Goal: Task Accomplishment & Management: Complete application form

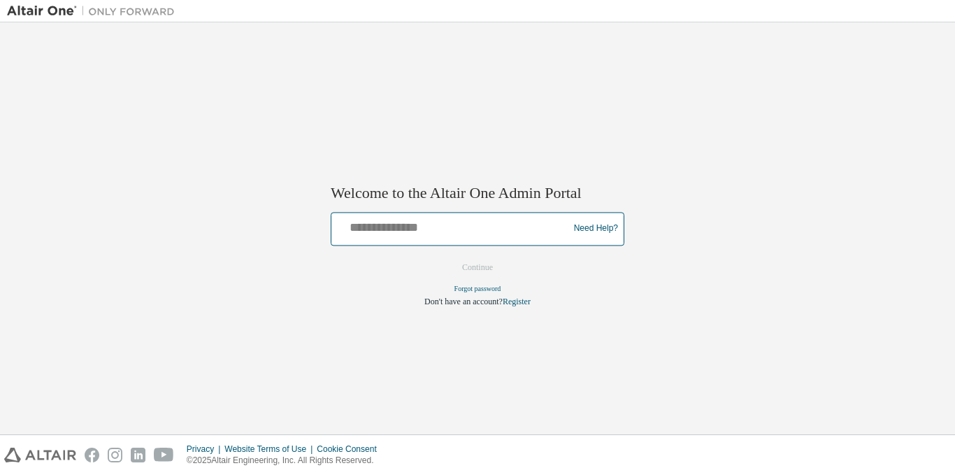
drag, startPoint x: 0, startPoint y: 0, endPoint x: 389, endPoint y: 227, distance: 450.2
click at [389, 227] on input "text" at bounding box center [452, 225] width 230 height 20
type input "**********"
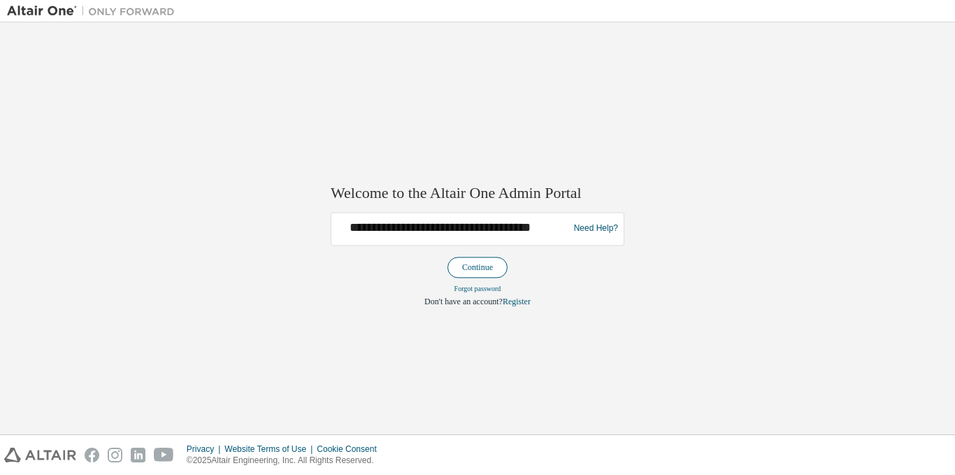
click at [482, 266] on button "Continue" at bounding box center [477, 267] width 60 height 21
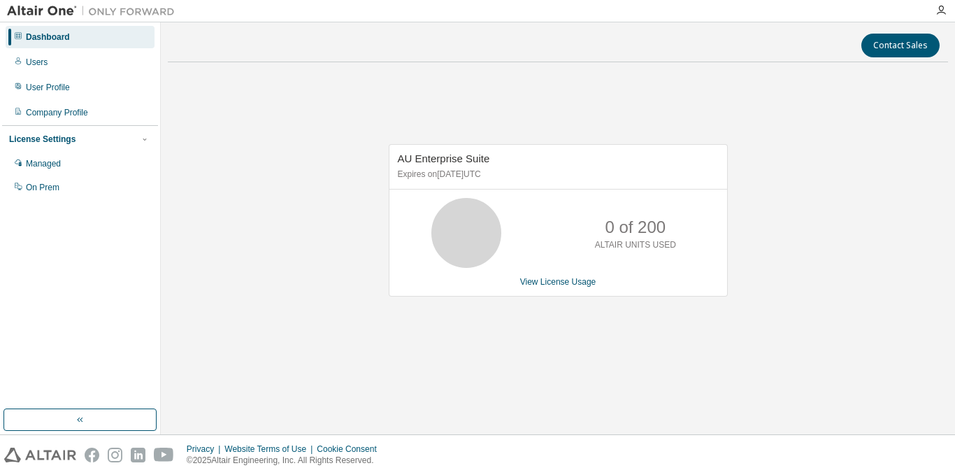
click at [577, 352] on div "AU Enterprise Suite Expires on [DATE] UTC 0 of 200 ALTAIR UNITS USED View Licen…" at bounding box center [558, 227] width 780 height 308
click at [638, 266] on div "0 of 200 ALTAIR UNITS USED" at bounding box center [635, 233] width 112 height 70
click at [635, 230] on p "0 of 200" at bounding box center [635, 227] width 61 height 24
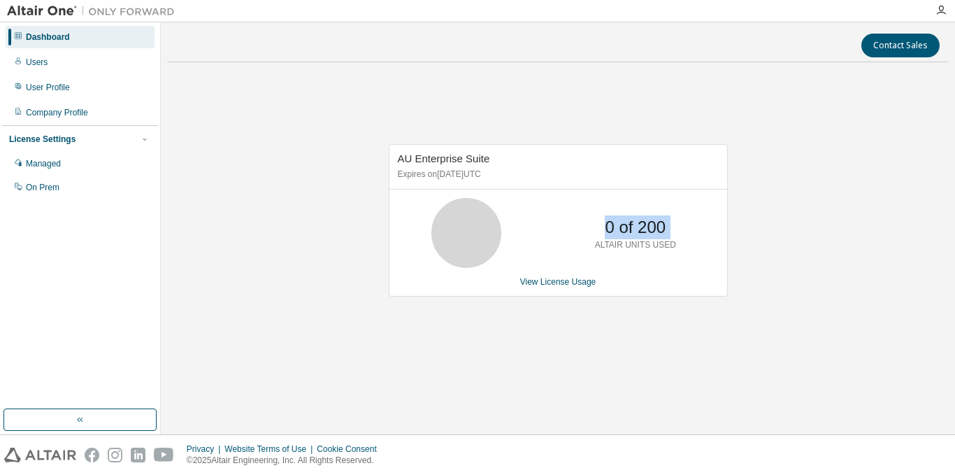
click at [635, 230] on p "0 of 200" at bounding box center [635, 227] width 61 height 24
click at [740, 289] on div "AU Enterprise Suite Expires on [DATE] UTC 0 of 200 ALTAIR UNITS USED View Licen…" at bounding box center [558, 227] width 780 height 308
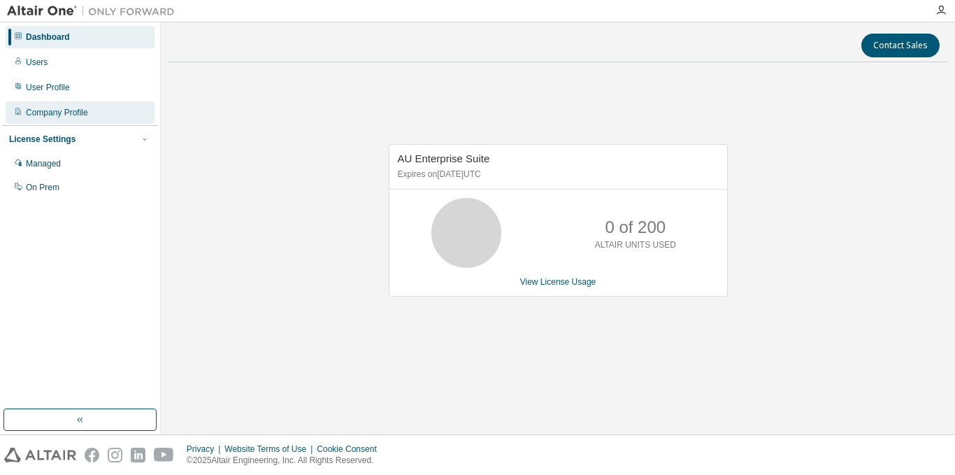
click at [105, 102] on div "Company Profile" at bounding box center [80, 112] width 149 height 22
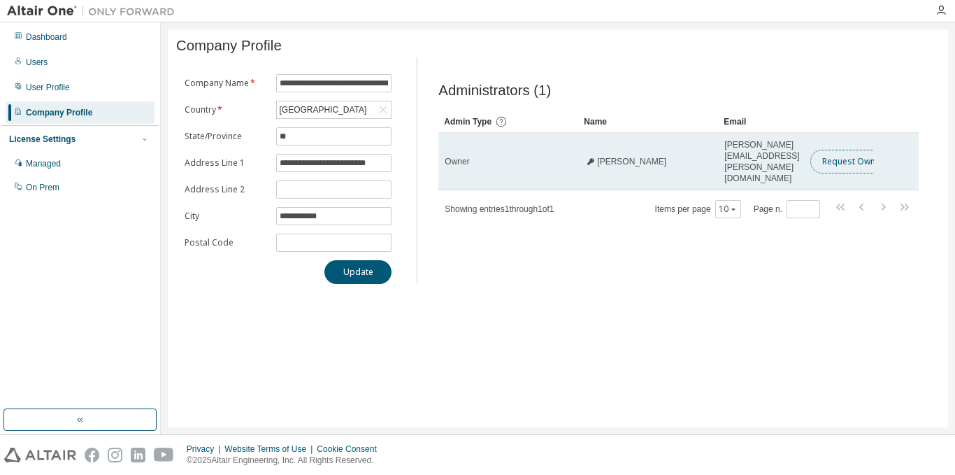
click at [840, 154] on button "Request Owner Change" at bounding box center [869, 162] width 118 height 24
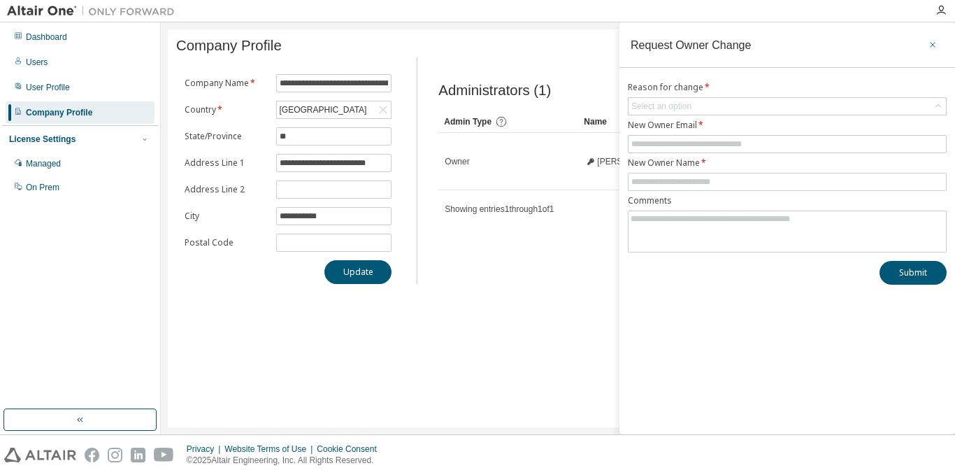
click at [934, 44] on icon "button" at bounding box center [933, 44] width 10 height 11
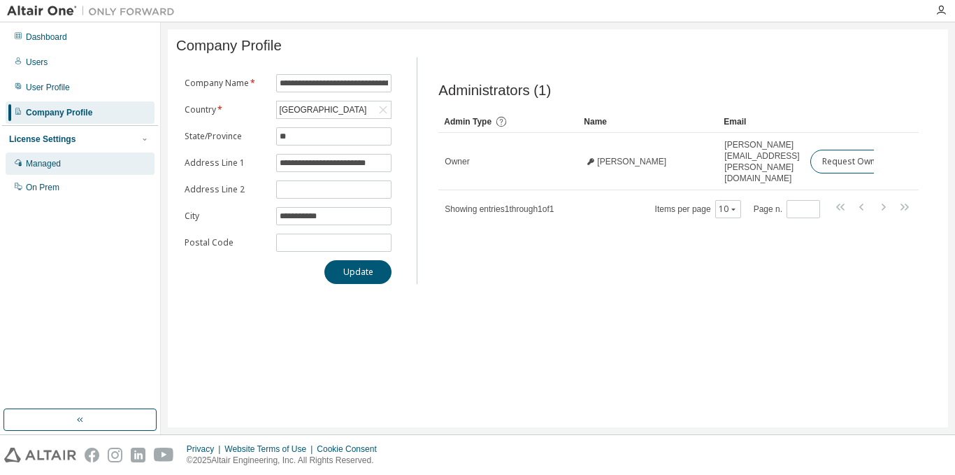
click at [33, 161] on div "Managed" at bounding box center [43, 163] width 35 height 11
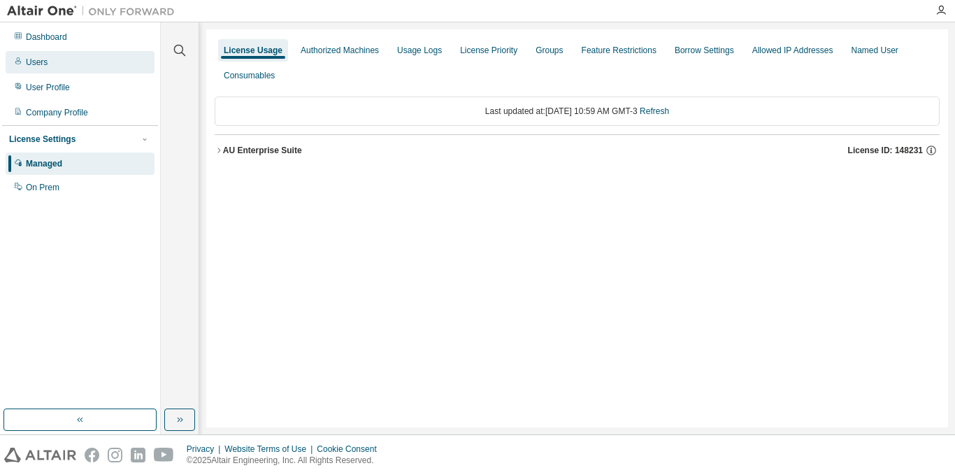
click at [42, 64] on div "Users" at bounding box center [37, 62] width 22 height 11
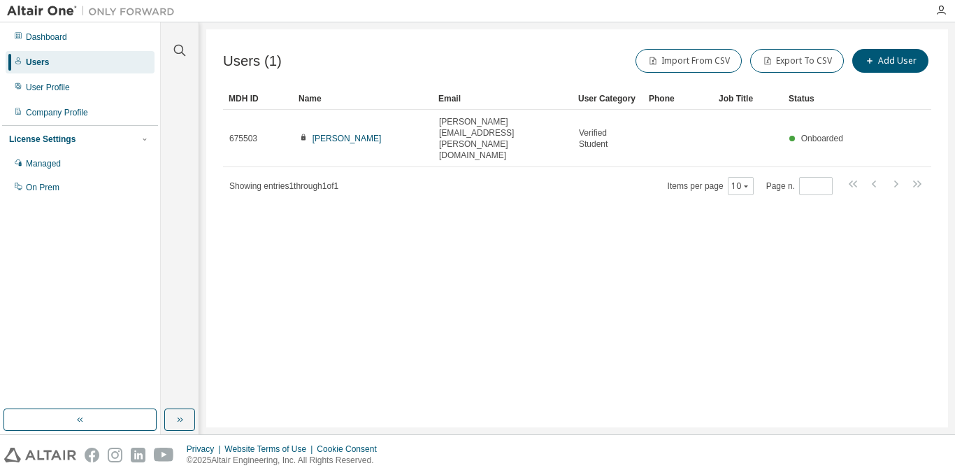
click at [731, 103] on div "Job Title" at bounding box center [748, 98] width 59 height 22
click at [886, 57] on button "Add User" at bounding box center [890, 61] width 76 height 24
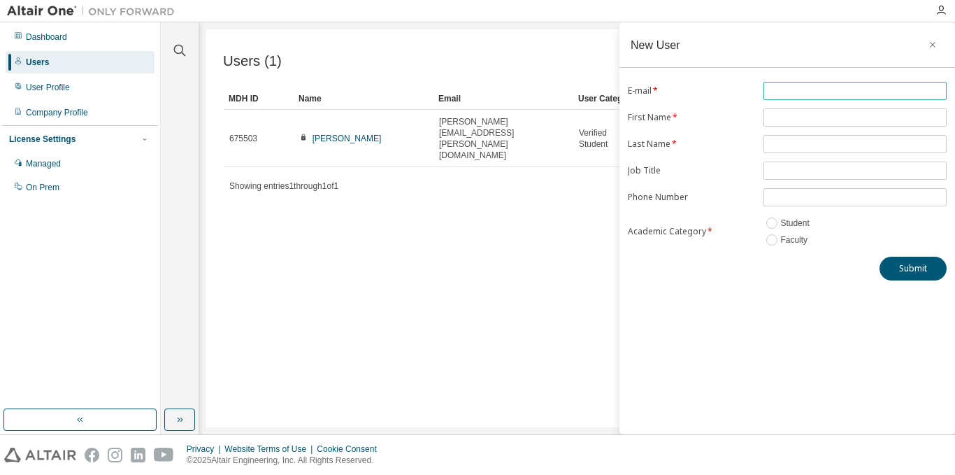
click at [860, 94] on input "text" at bounding box center [855, 90] width 176 height 11
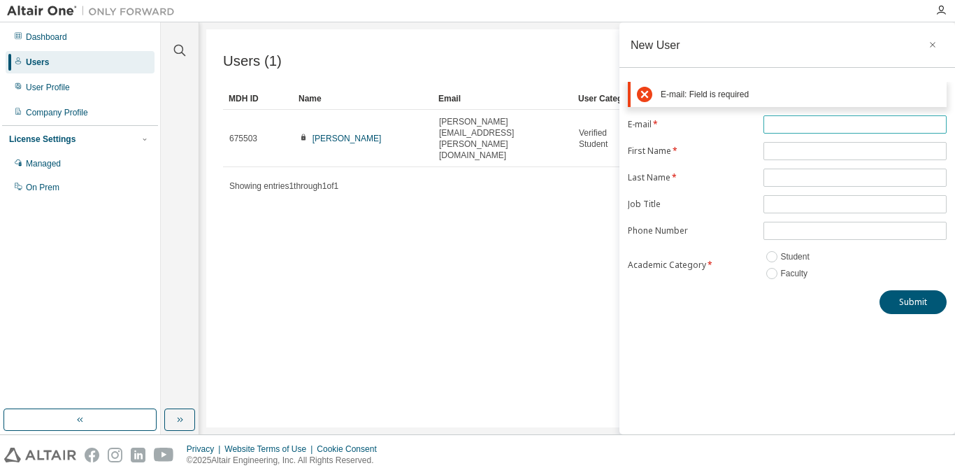
click at [827, 124] on input "text" at bounding box center [855, 124] width 176 height 11
paste input "**********"
type input "**********"
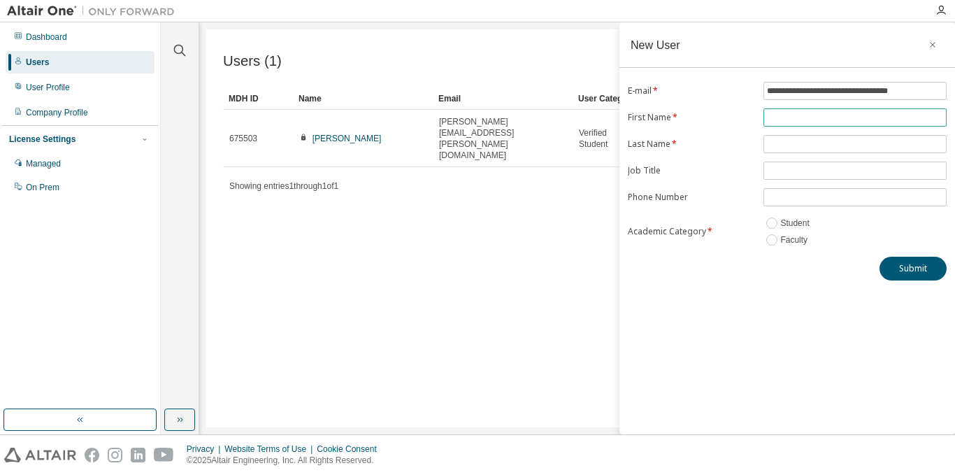
click at [812, 145] on form "**********" at bounding box center [787, 165] width 319 height 166
click at [815, 119] on input "text" at bounding box center [855, 117] width 176 height 11
type input "*****"
click at [816, 138] on input "text" at bounding box center [855, 143] width 176 height 11
type input "*******"
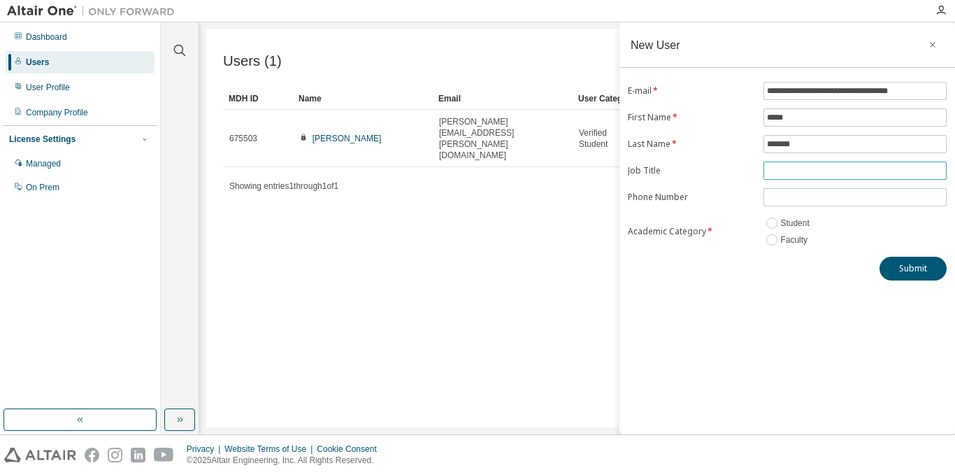
click at [815, 173] on input "text" at bounding box center [855, 170] width 176 height 11
type input "*********"
click at [910, 275] on button "Submit" at bounding box center [912, 269] width 67 height 24
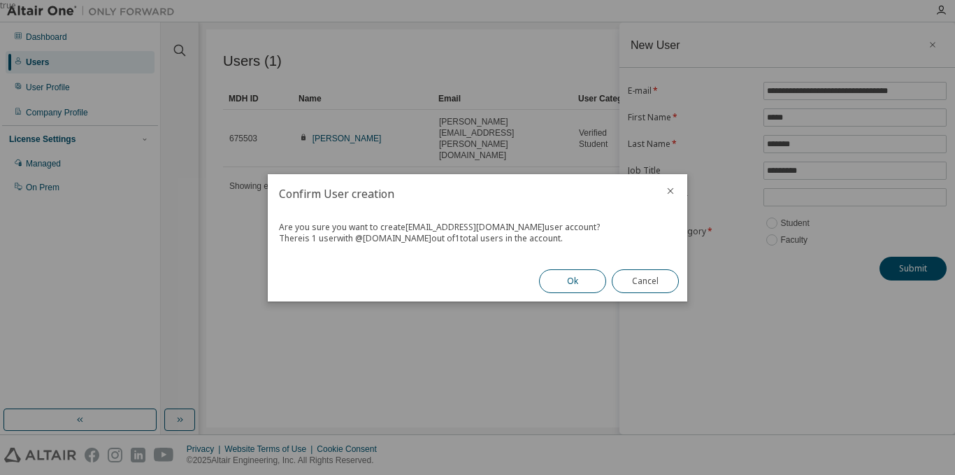
click at [570, 276] on button "Ok" at bounding box center [572, 281] width 67 height 24
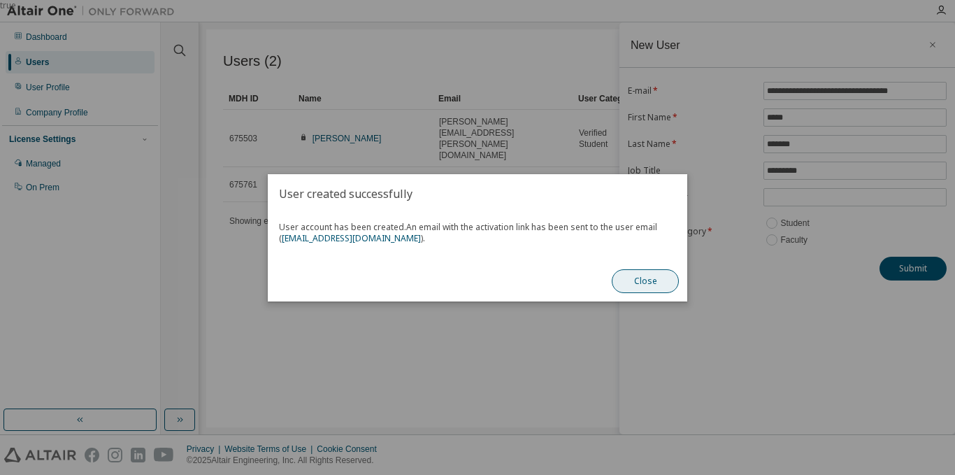
click at [648, 278] on button "Close" at bounding box center [645, 281] width 67 height 24
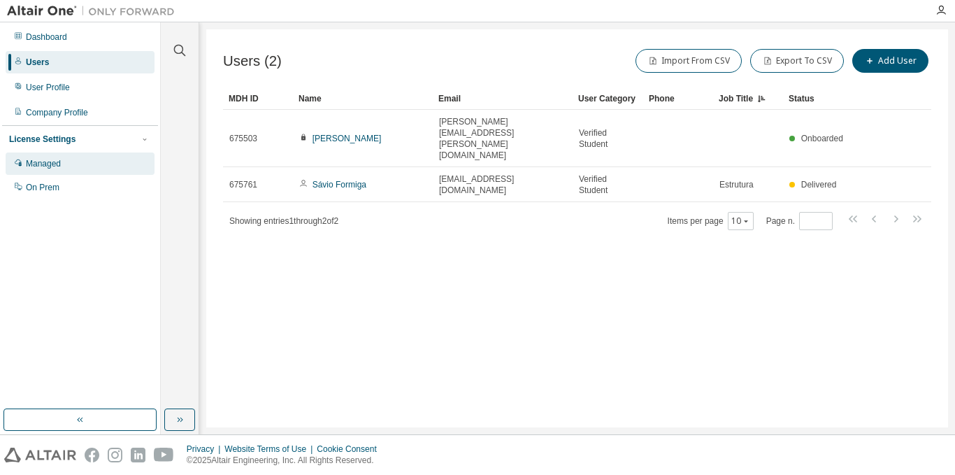
click at [54, 168] on div "Managed" at bounding box center [43, 163] width 35 height 11
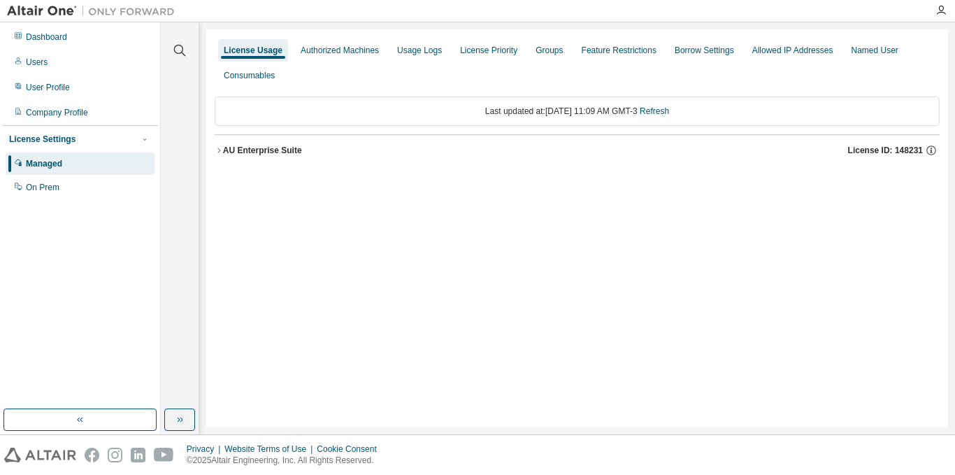
click at [292, 153] on div "AU Enterprise Suite" at bounding box center [262, 150] width 79 height 11
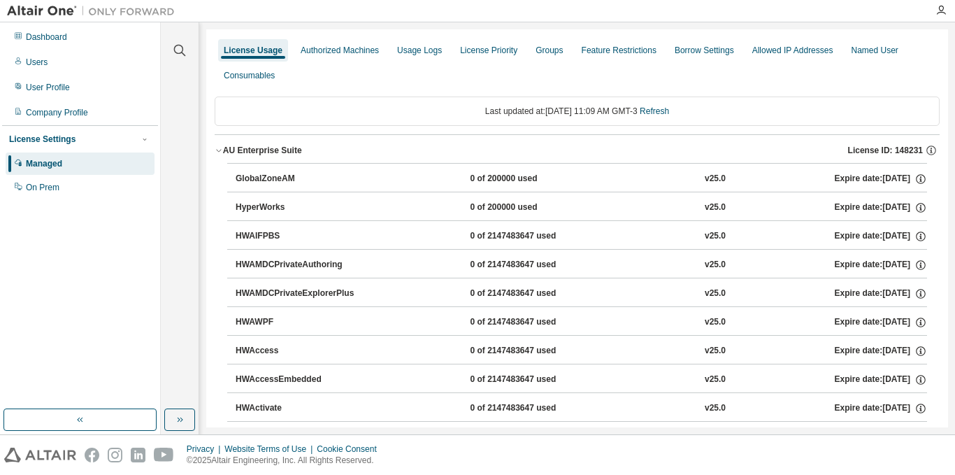
click at [292, 153] on div "AU Enterprise Suite" at bounding box center [262, 150] width 79 height 11
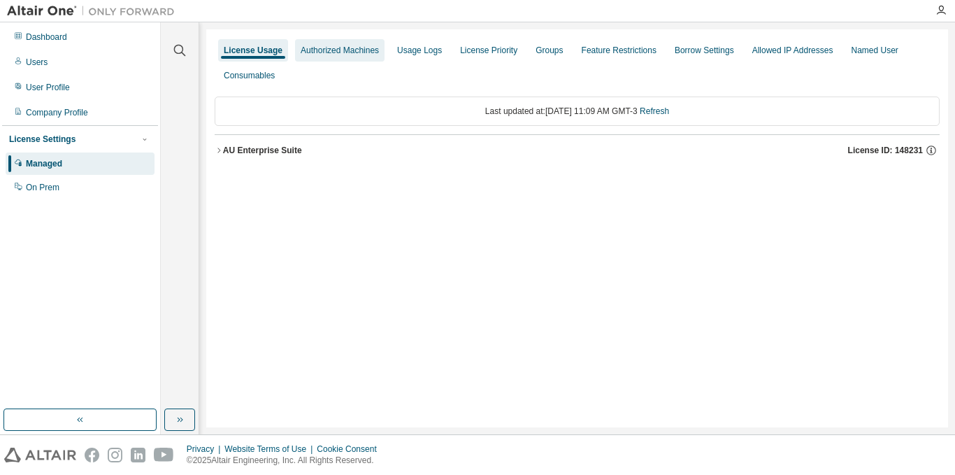
click at [335, 50] on div "Authorized Machines" at bounding box center [340, 50] width 78 height 11
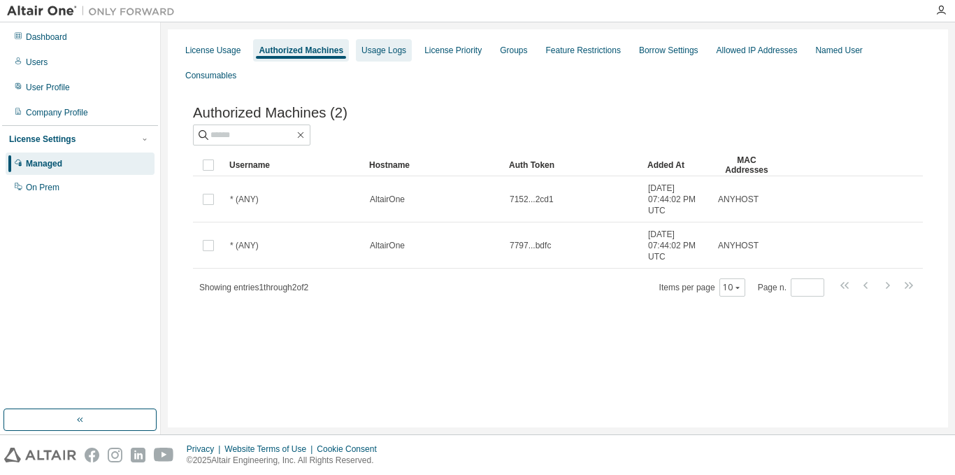
click at [388, 52] on div "Usage Logs" at bounding box center [383, 50] width 45 height 11
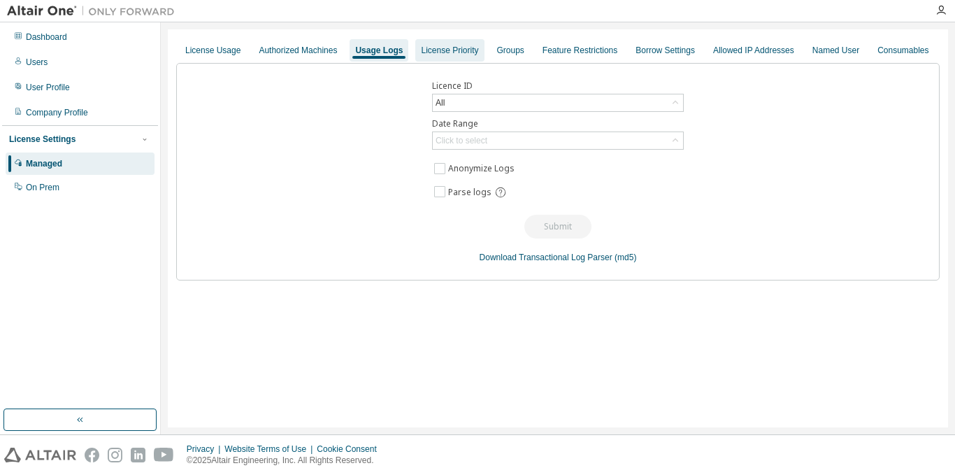
click at [423, 54] on div "License Priority" at bounding box center [449, 50] width 57 height 11
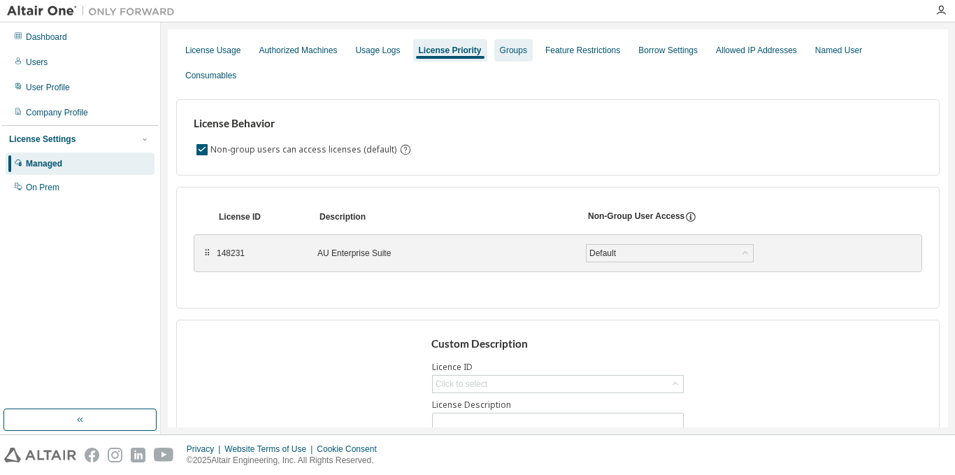
click at [512, 52] on div "Groups" at bounding box center [513, 50] width 27 height 11
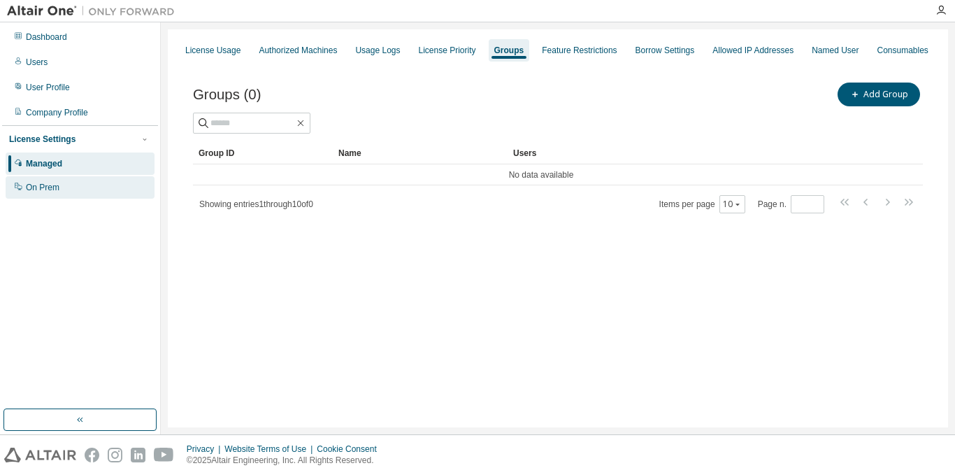
click at [85, 189] on div "On Prem" at bounding box center [80, 187] width 149 height 22
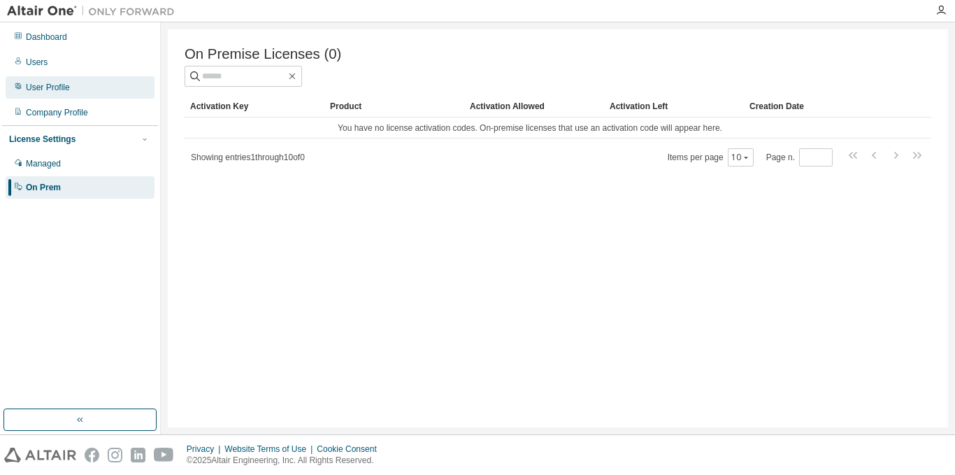
click at [97, 93] on div "User Profile" at bounding box center [80, 87] width 149 height 22
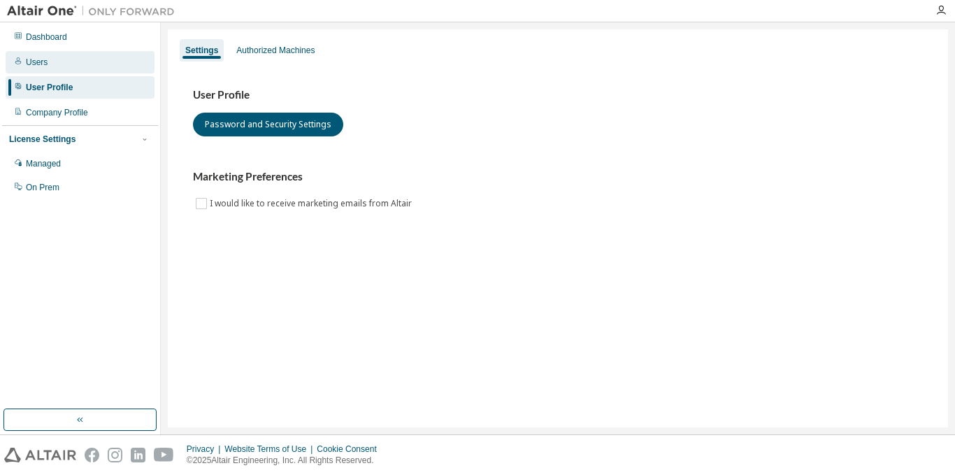
click at [87, 64] on div "Users" at bounding box center [80, 62] width 149 height 22
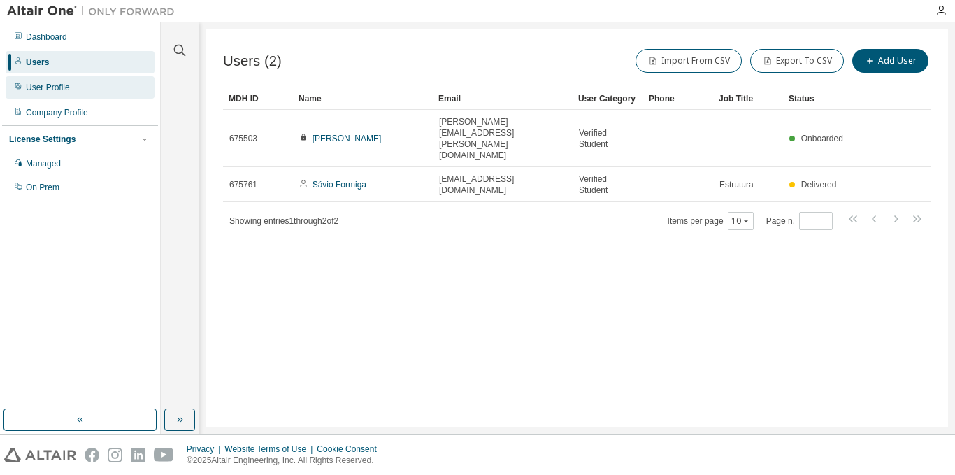
click at [87, 80] on div "User Profile" at bounding box center [80, 87] width 149 height 22
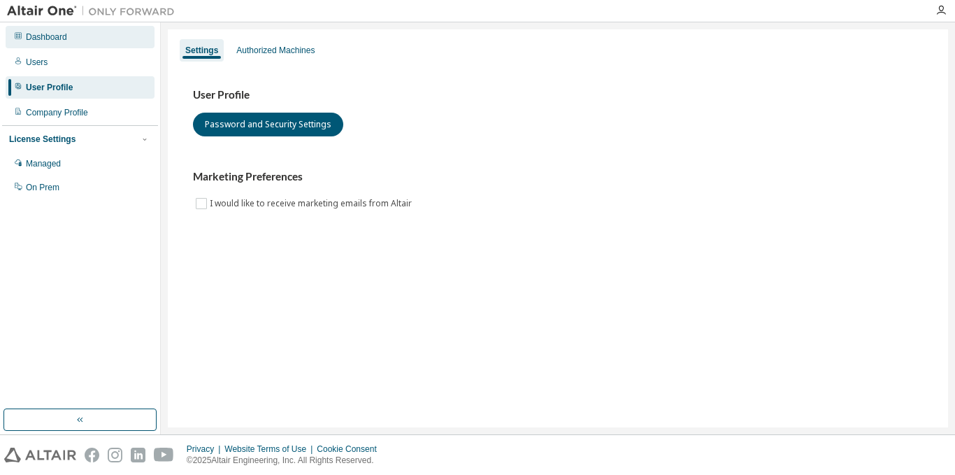
click at [93, 28] on div "Dashboard" at bounding box center [80, 37] width 149 height 22
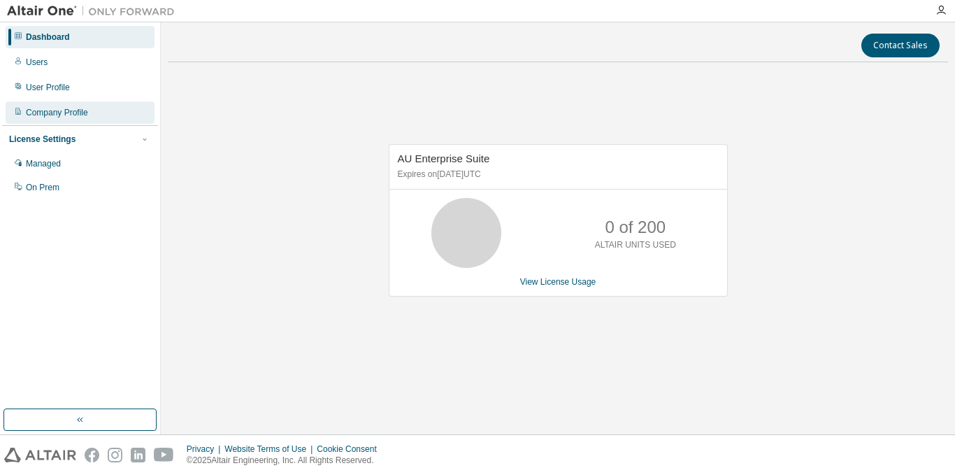
click at [101, 115] on div "Company Profile" at bounding box center [80, 112] width 149 height 22
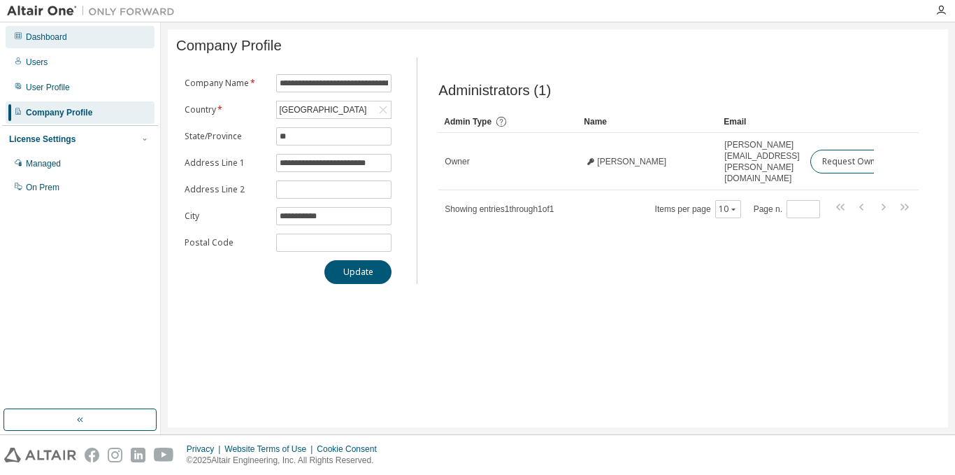
click at [63, 30] on div "Dashboard" at bounding box center [80, 37] width 149 height 22
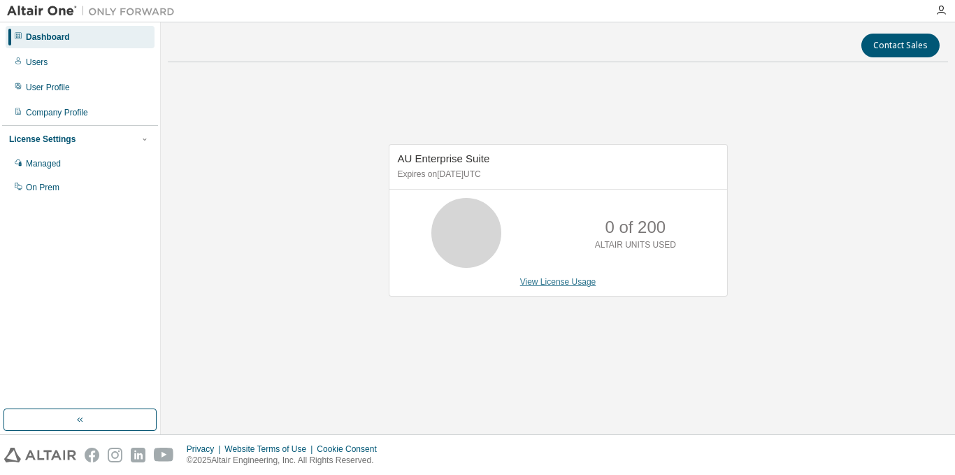
click at [528, 285] on link "View License Usage" at bounding box center [558, 282] width 76 height 10
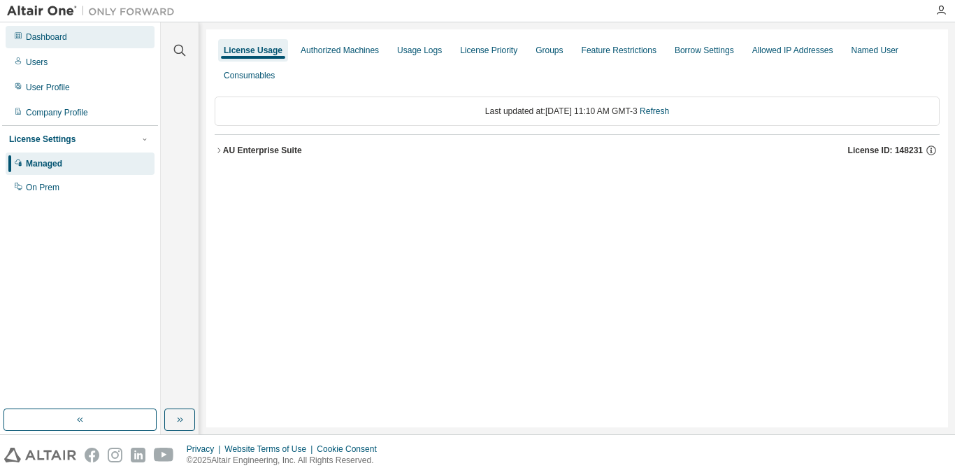
click at [57, 34] on div "Dashboard" at bounding box center [46, 36] width 41 height 11
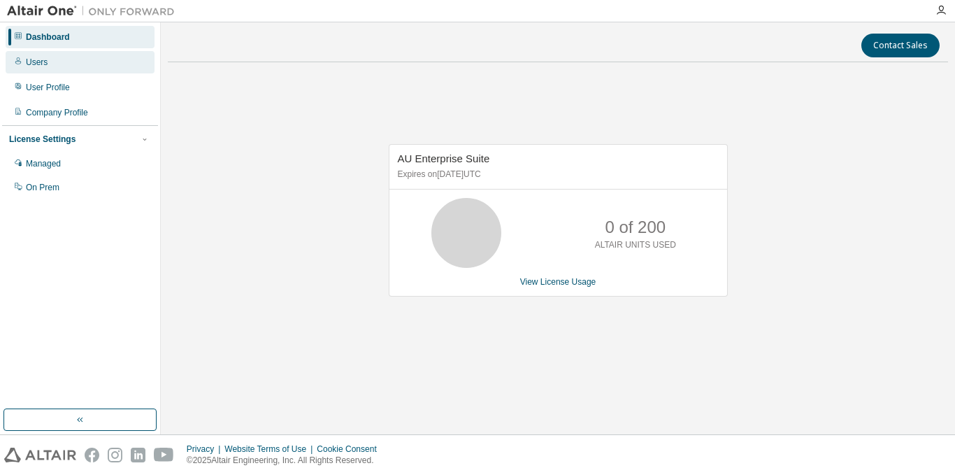
click at [52, 71] on div "Users" at bounding box center [80, 62] width 149 height 22
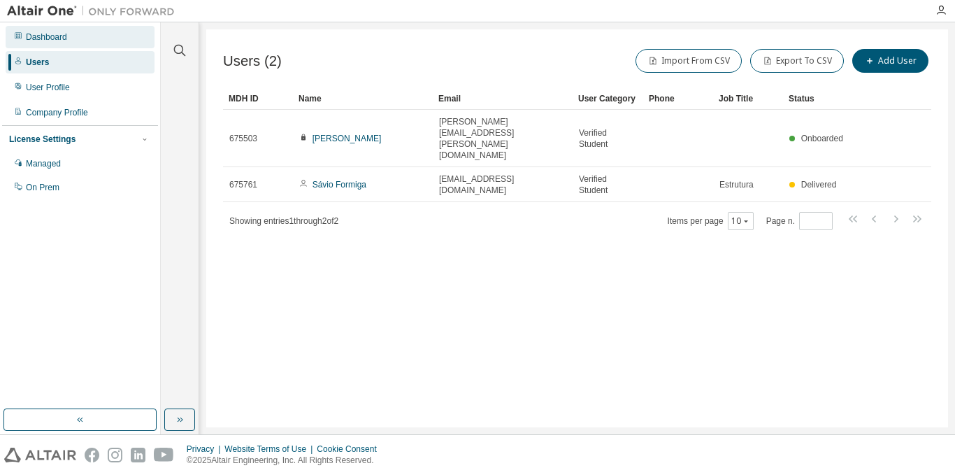
click at [101, 32] on div "Dashboard" at bounding box center [80, 37] width 149 height 22
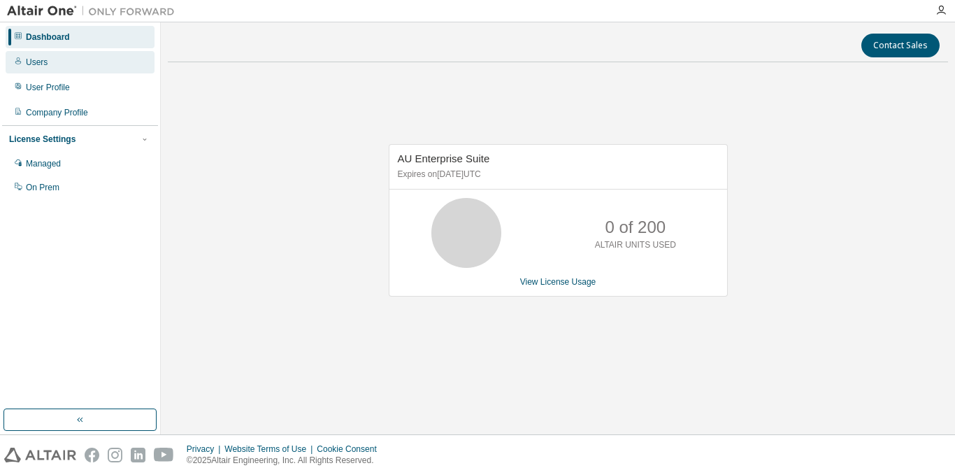
click at [66, 71] on div "Users" at bounding box center [80, 62] width 149 height 22
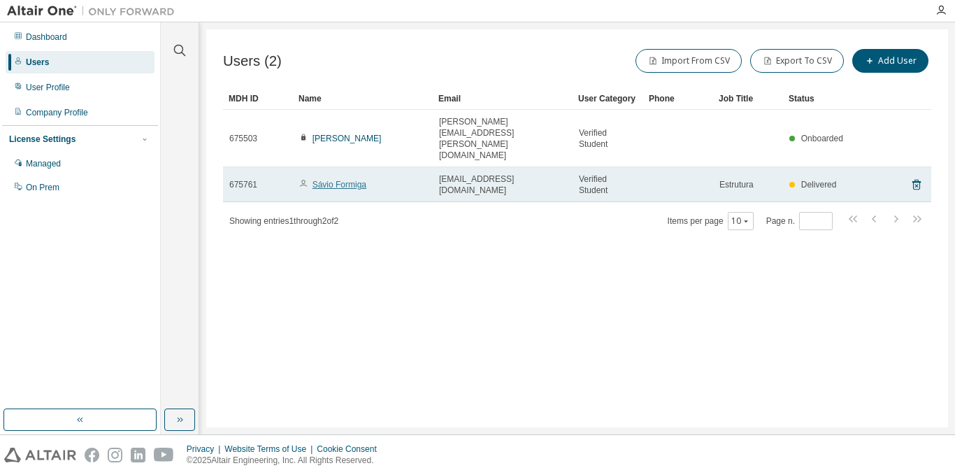
click at [348, 180] on link "Sávio Formiga" at bounding box center [339, 185] width 54 height 10
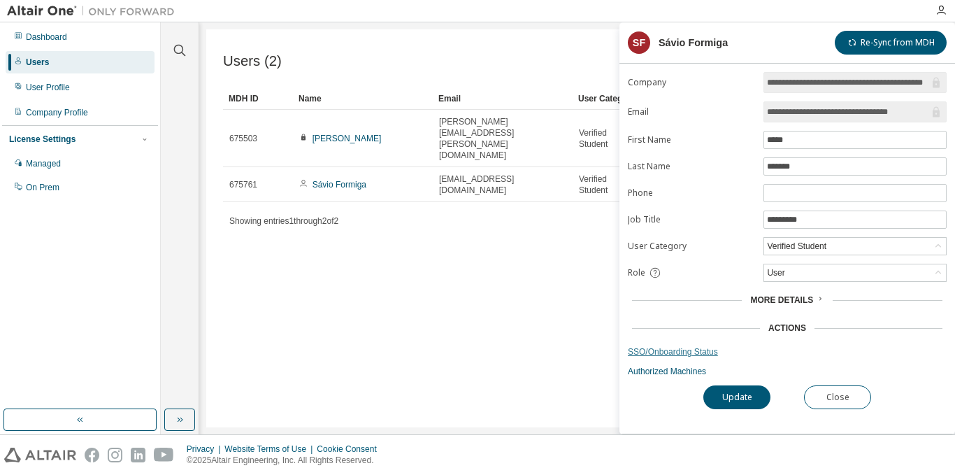
click at [690, 350] on link "SSO/Onboarding Status" at bounding box center [787, 351] width 319 height 11
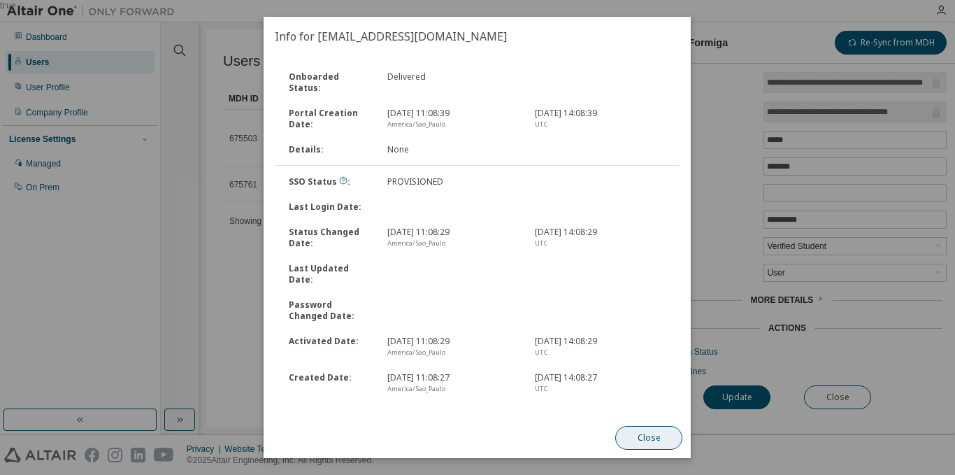
click at [646, 435] on button "Close" at bounding box center [649, 438] width 67 height 24
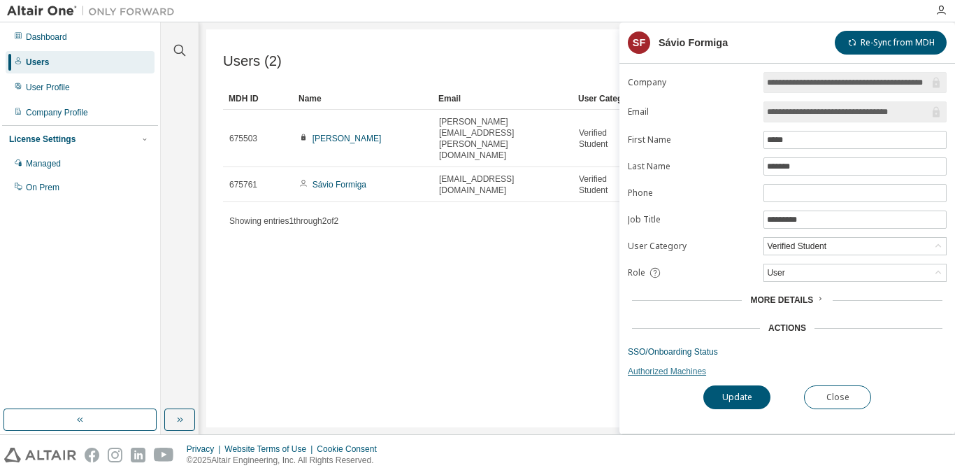
click at [677, 373] on link "Authorized Machines" at bounding box center [787, 371] width 319 height 11
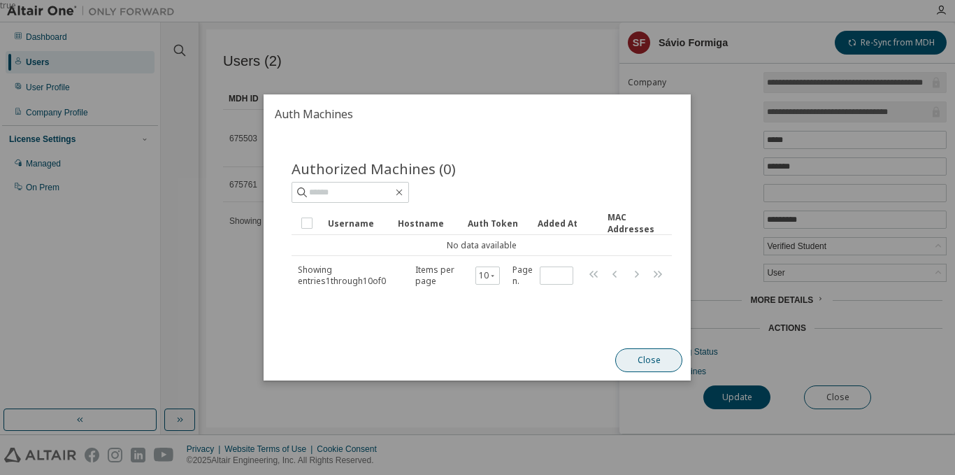
click at [628, 363] on button "Close" at bounding box center [649, 360] width 67 height 24
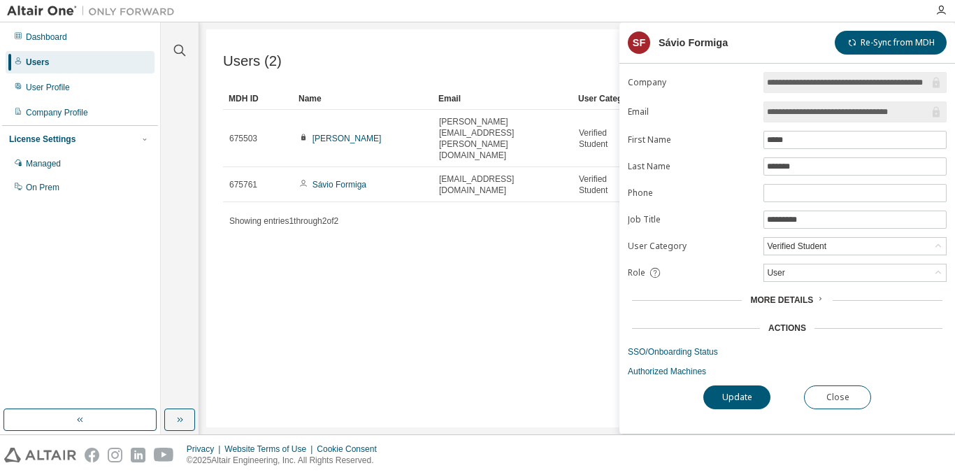
click at [798, 297] on span "More Details" at bounding box center [781, 300] width 63 height 10
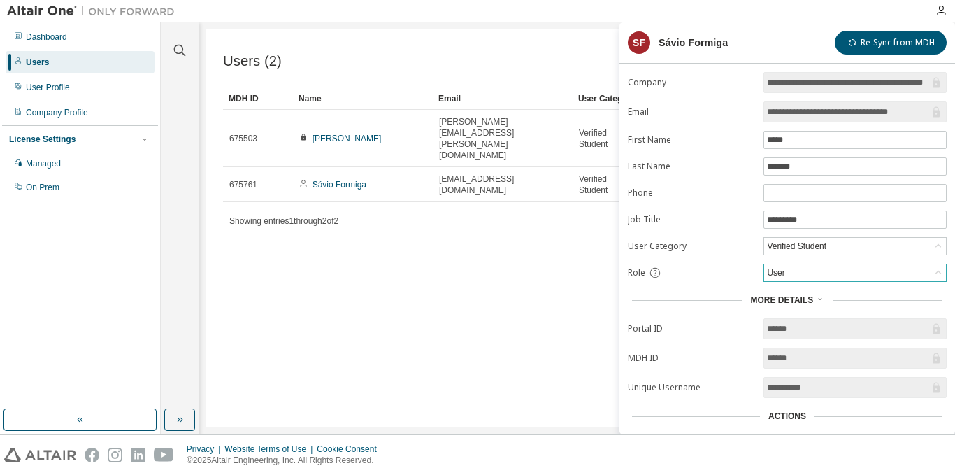
click at [828, 280] on div "User" at bounding box center [855, 272] width 182 height 17
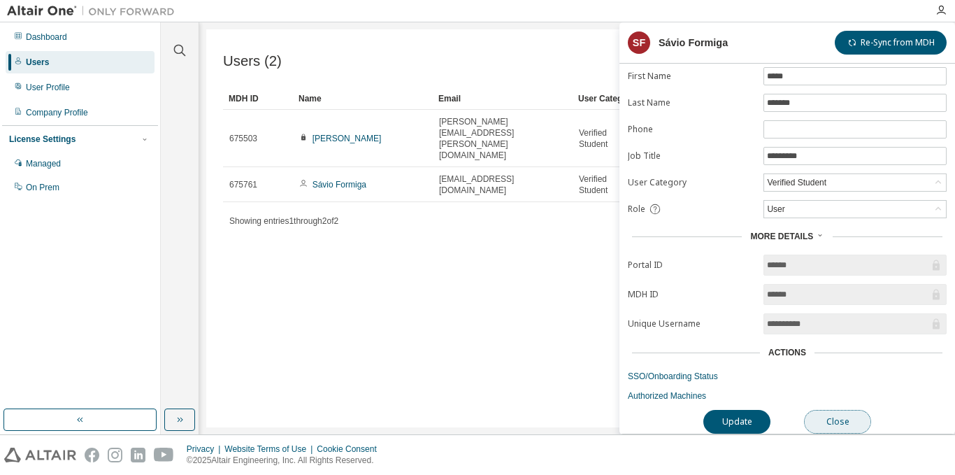
click at [830, 410] on button "Close" at bounding box center [837, 422] width 67 height 24
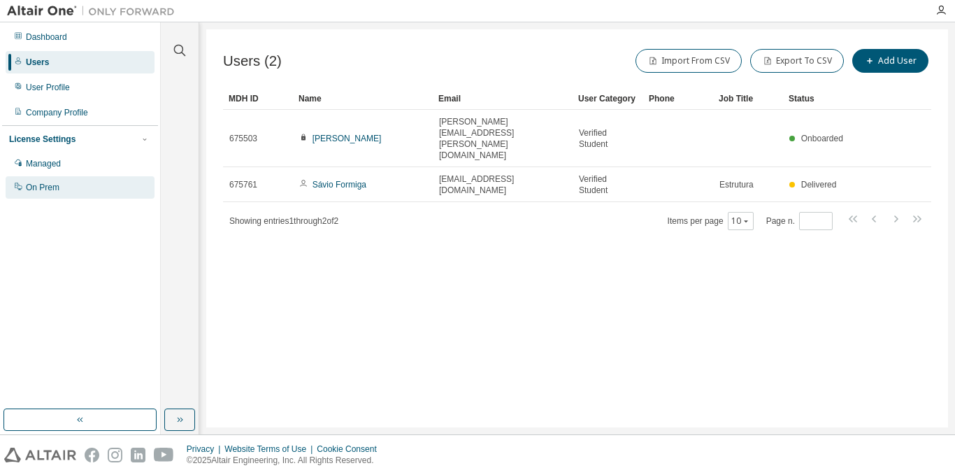
click at [65, 193] on div "On Prem" at bounding box center [80, 187] width 149 height 22
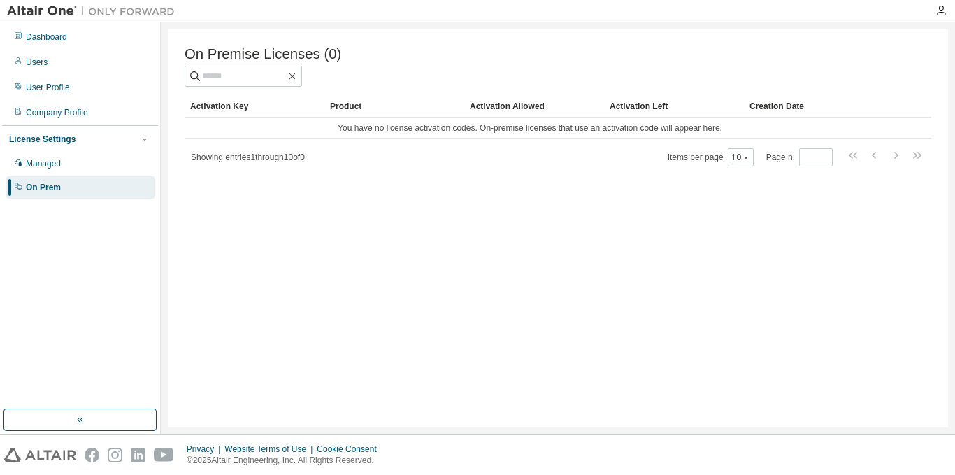
click at [117, 142] on div "License Settings" at bounding box center [80, 139] width 142 height 13
click at [73, 164] on div "Managed" at bounding box center [80, 163] width 149 height 22
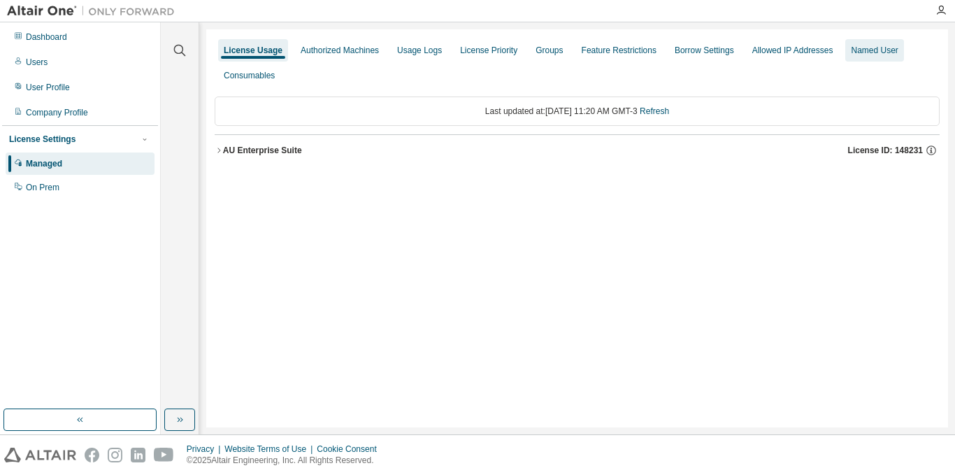
click at [854, 48] on div "Named User" at bounding box center [874, 50] width 47 height 11
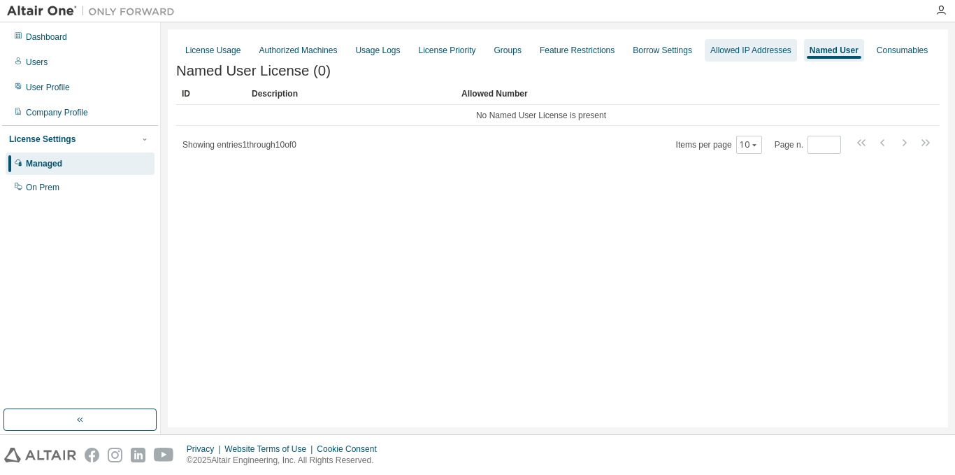
click at [738, 39] on div "Allowed IP Addresses" at bounding box center [751, 50] width 92 height 22
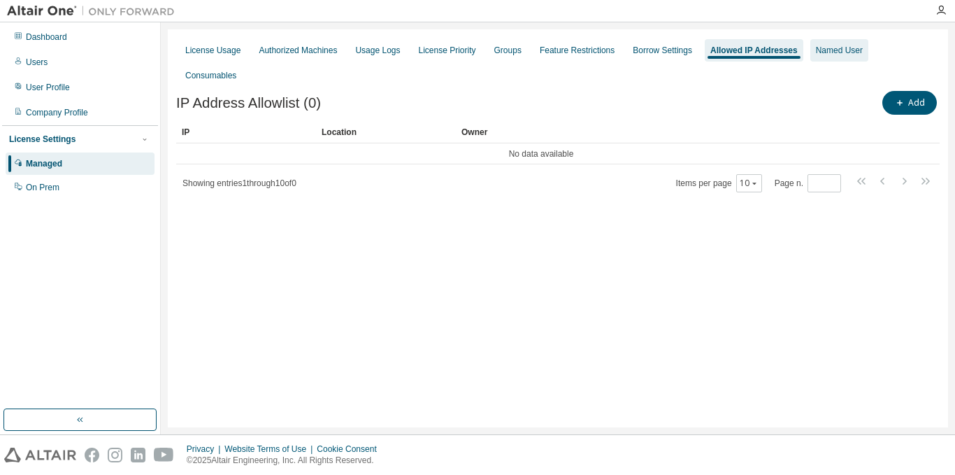
click at [840, 43] on div "Named User" at bounding box center [839, 50] width 58 height 22
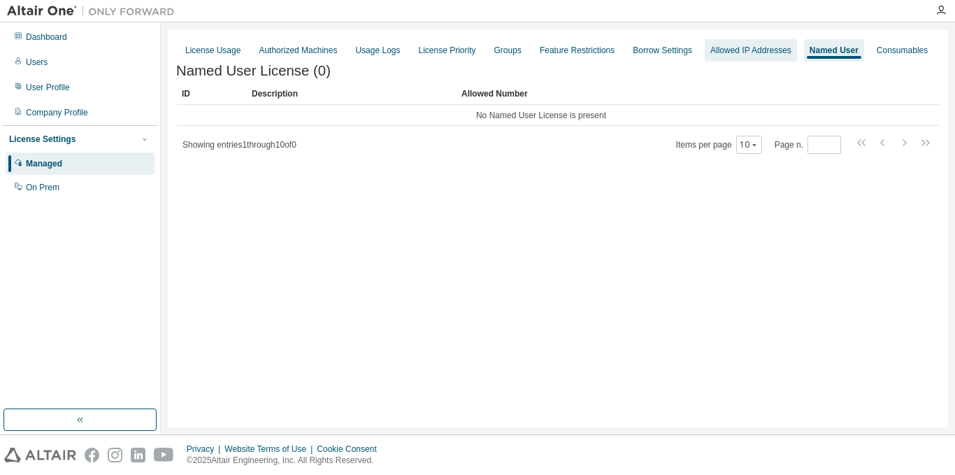
click at [711, 42] on div "Allowed IP Addresses" at bounding box center [751, 50] width 92 height 22
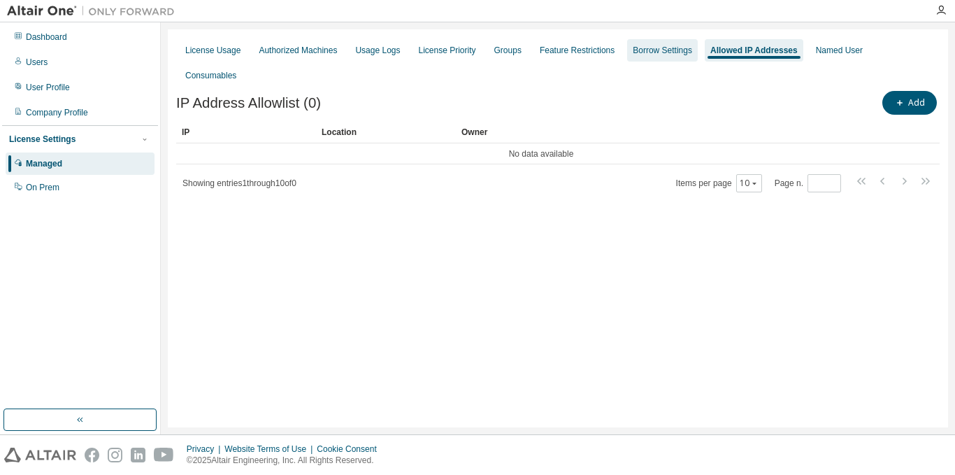
click at [651, 53] on div "Borrow Settings" at bounding box center [662, 50] width 59 height 11
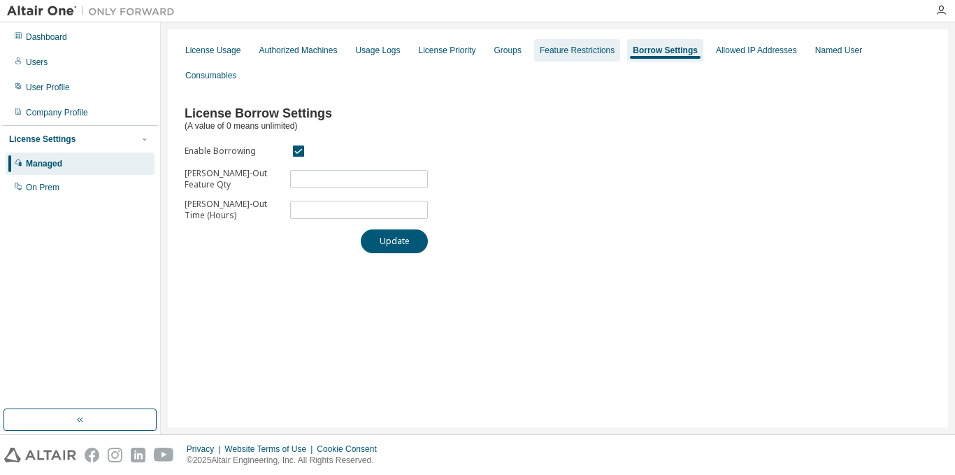
click at [550, 45] on div "Feature Restrictions" at bounding box center [577, 50] width 75 height 11
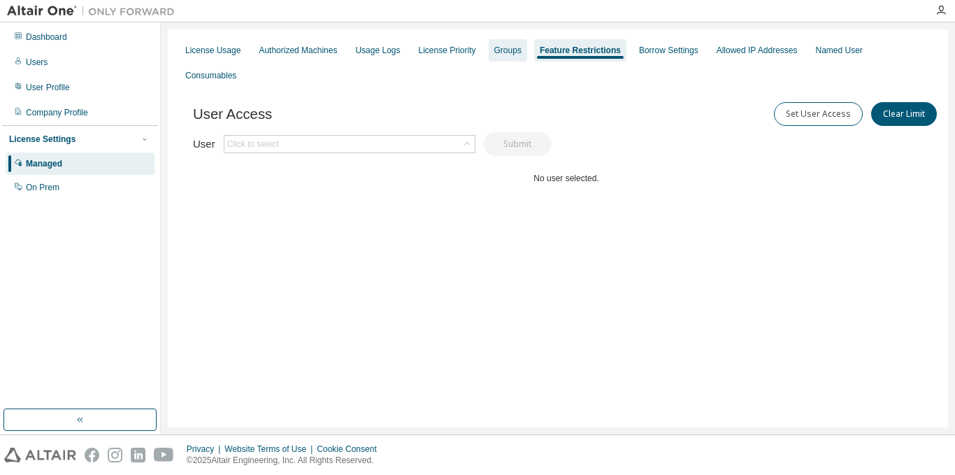
click at [498, 48] on div "Groups" at bounding box center [507, 50] width 27 height 11
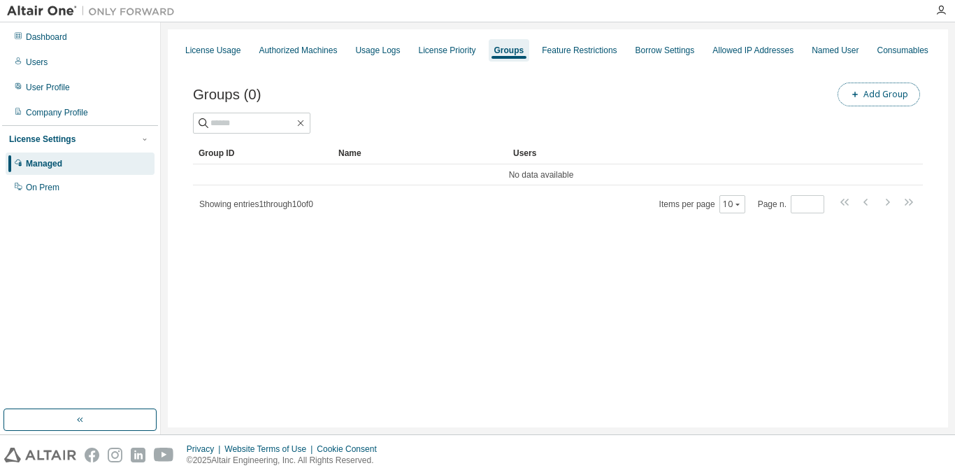
click at [882, 94] on button "Add Group" at bounding box center [878, 94] width 82 height 24
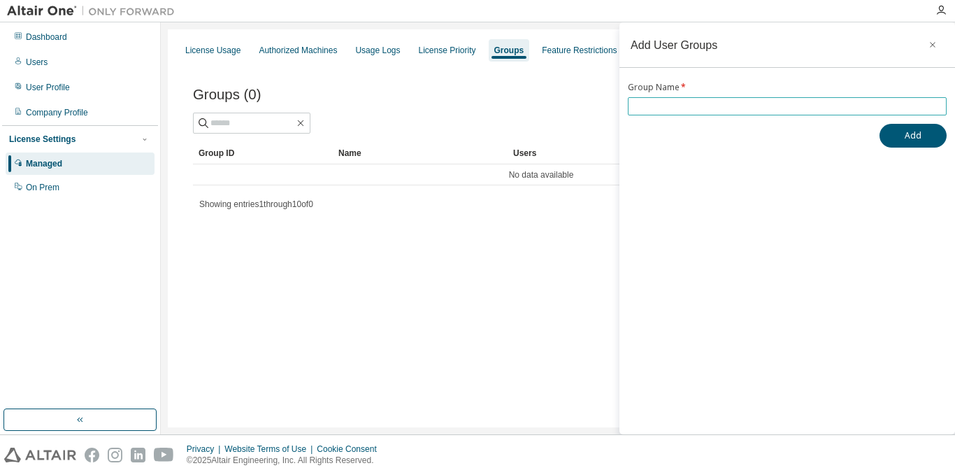
click at [877, 109] on input "text" at bounding box center [787, 106] width 312 height 11
type input "*********"
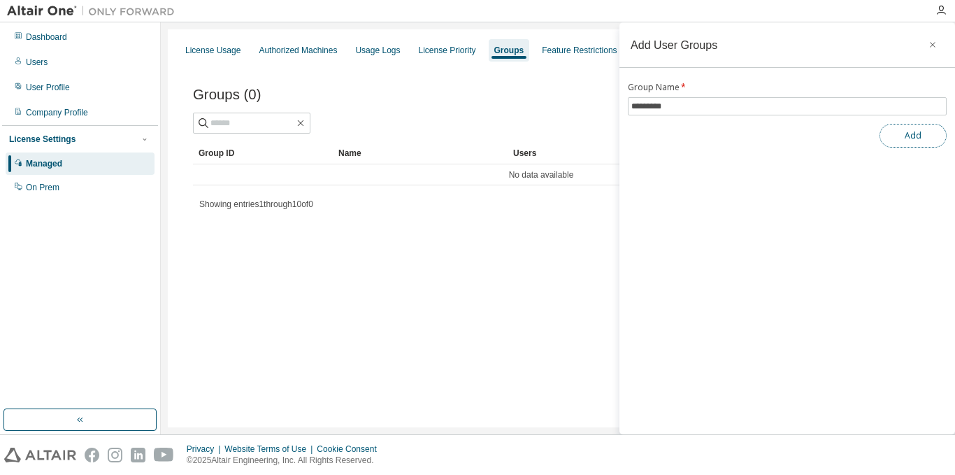
click at [900, 134] on button "Add" at bounding box center [912, 136] width 67 height 24
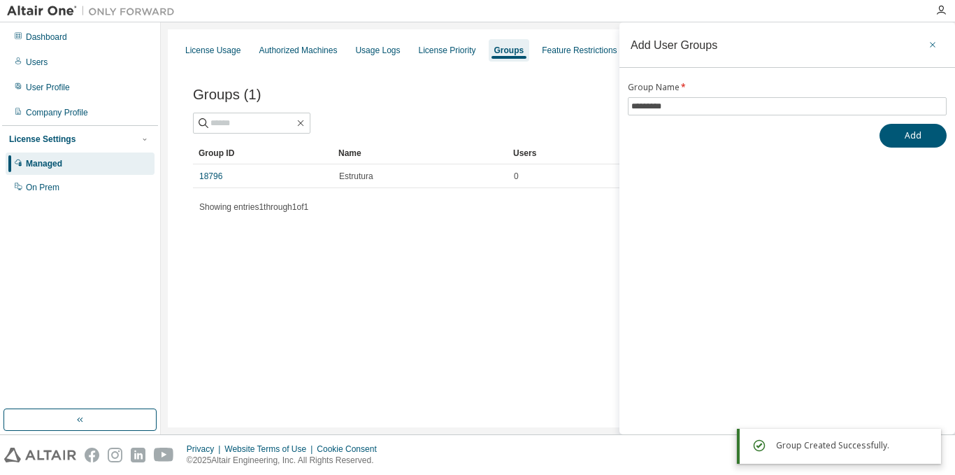
click at [933, 40] on icon "button" at bounding box center [933, 44] width 10 height 11
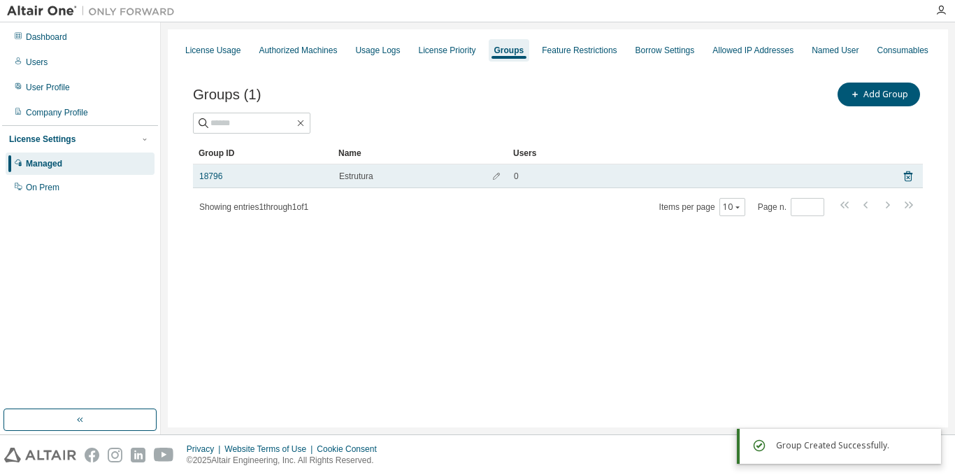
click at [579, 173] on div "0" at bounding box center [698, 176] width 369 height 11
click at [496, 184] on button "button" at bounding box center [496, 176] width 22 height 22
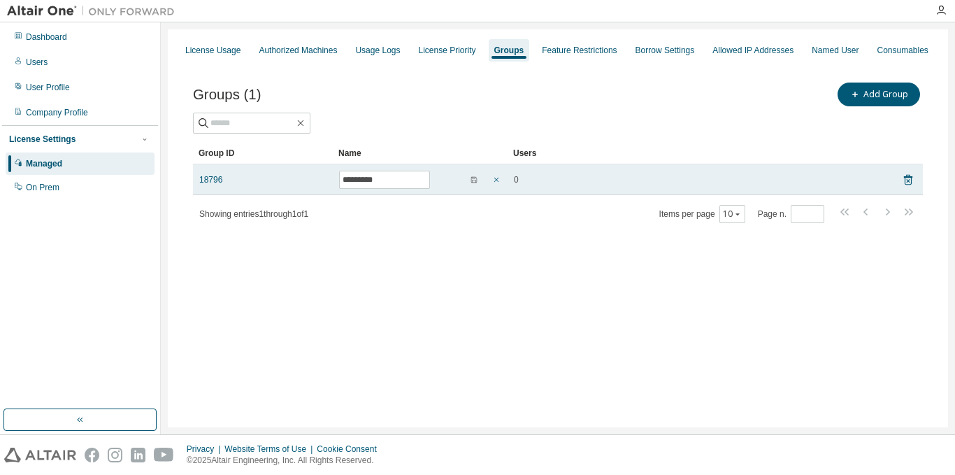
click at [502, 184] on button "button" at bounding box center [496, 179] width 22 height 22
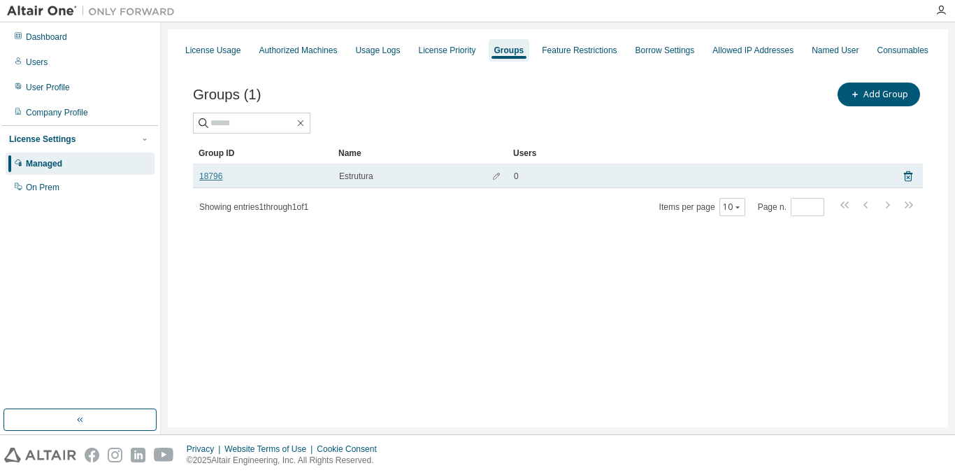
click at [206, 178] on link "18796" at bounding box center [210, 176] width 23 height 11
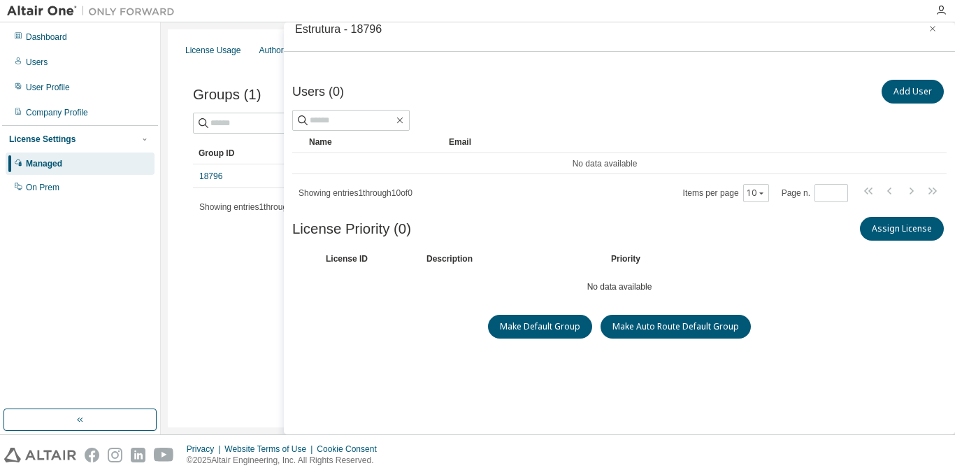
scroll to position [15, 0]
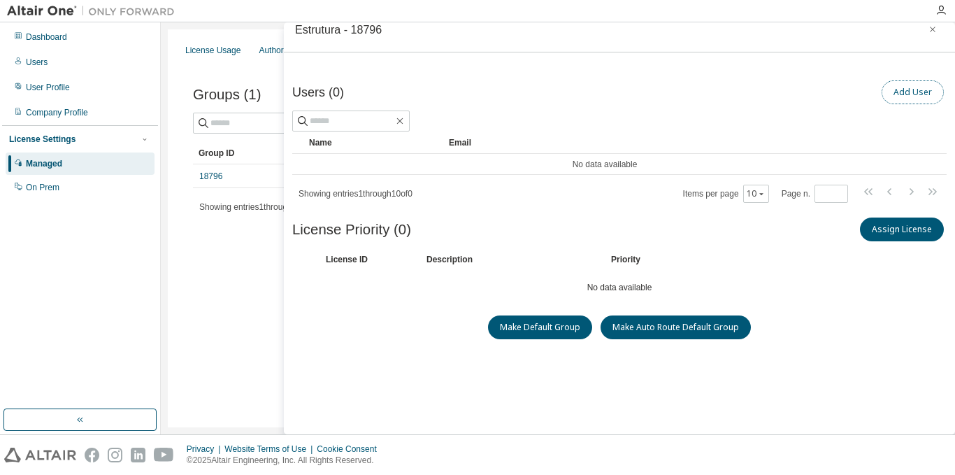
click at [901, 85] on button "Add User" at bounding box center [912, 92] width 62 height 24
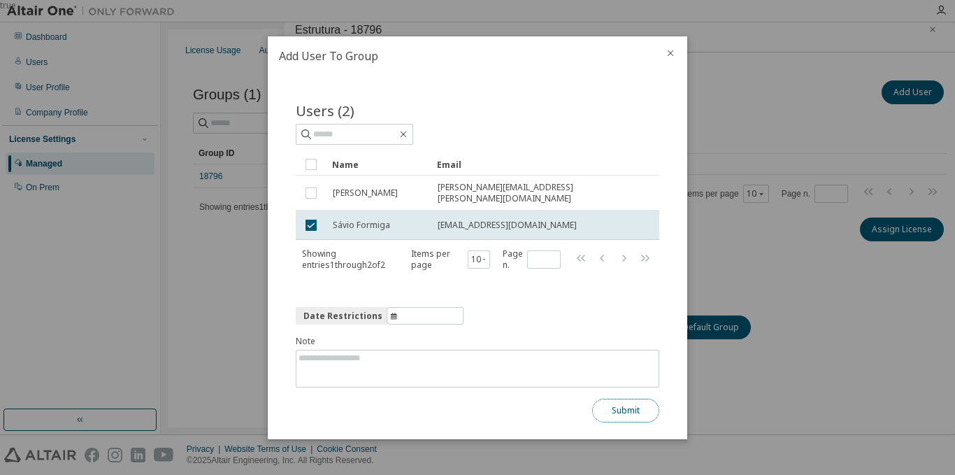
click at [614, 417] on button "Submit" at bounding box center [625, 410] width 67 height 24
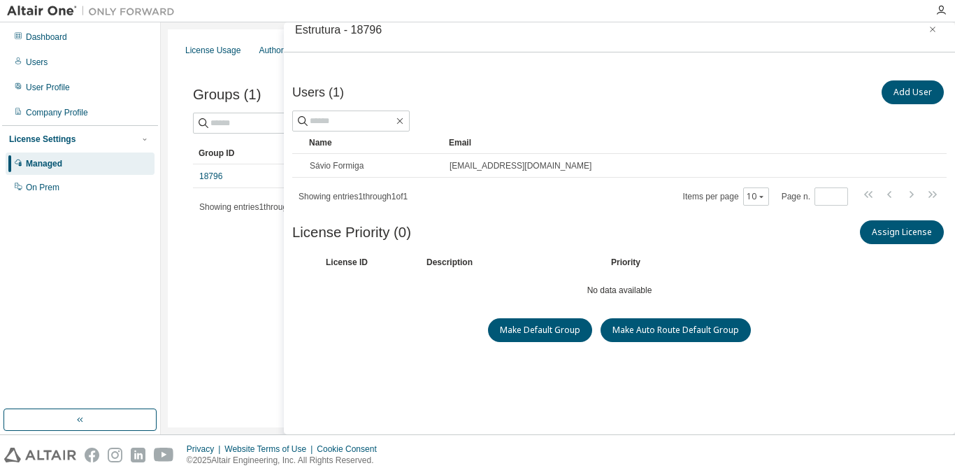
click at [228, 289] on div "License Usage Authorized Machines Usage Logs License Priority Groups Feature Re…" at bounding box center [558, 228] width 780 height 398
click at [928, 28] on icon "button" at bounding box center [933, 29] width 10 height 11
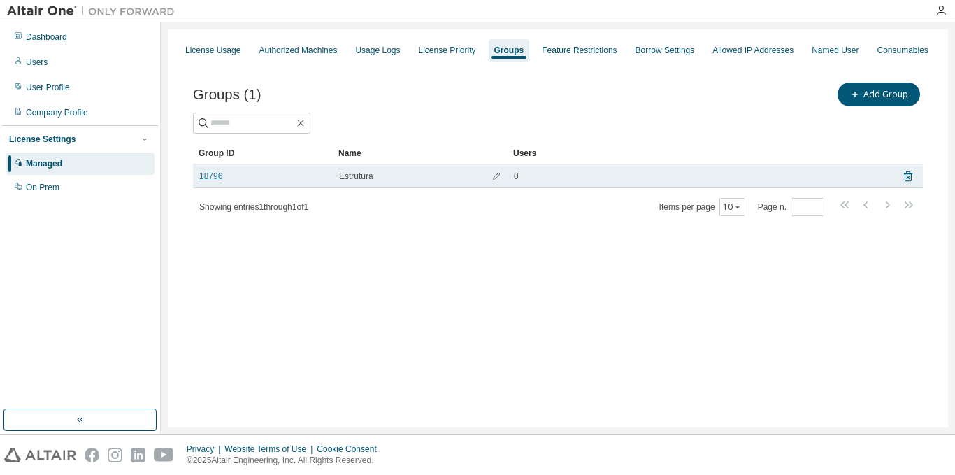
click at [215, 175] on link "18796" at bounding box center [210, 176] width 23 height 11
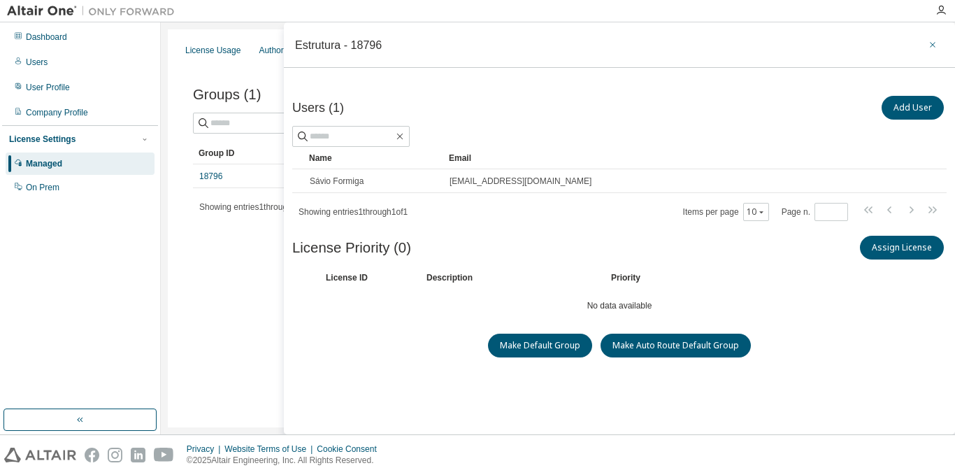
click at [928, 43] on icon "button" at bounding box center [933, 44] width 10 height 11
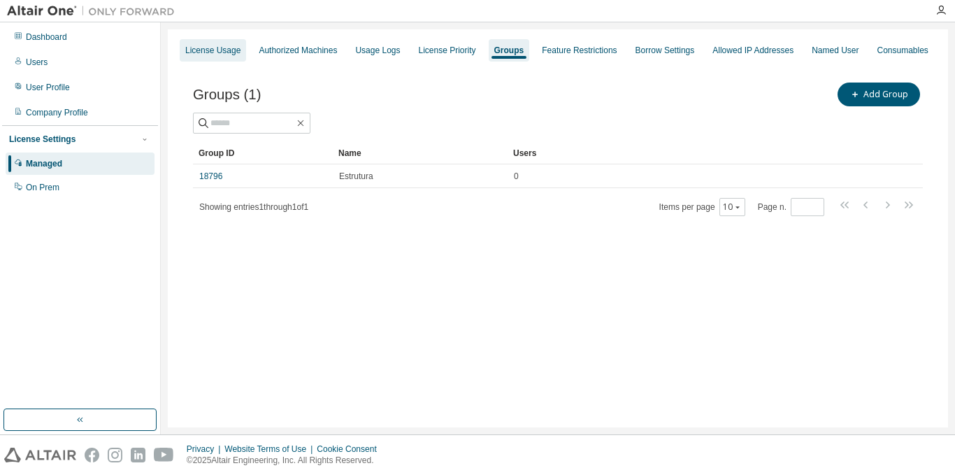
click at [198, 59] on div "License Usage" at bounding box center [213, 50] width 66 height 22
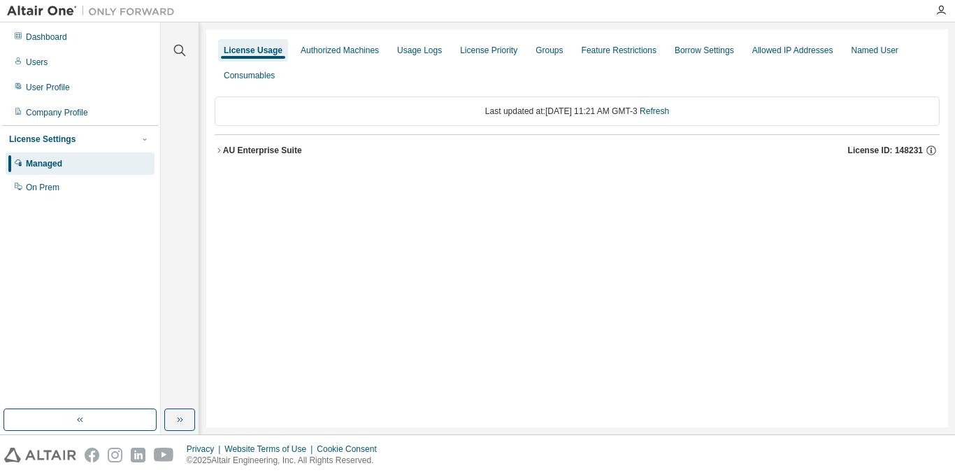
click at [541, 110] on div "Last updated at: [DATE] 11:21 AM GMT-3 Refresh" at bounding box center [577, 110] width 725 height 29
click at [929, 150] on icon "button" at bounding box center [931, 150] width 13 height 13
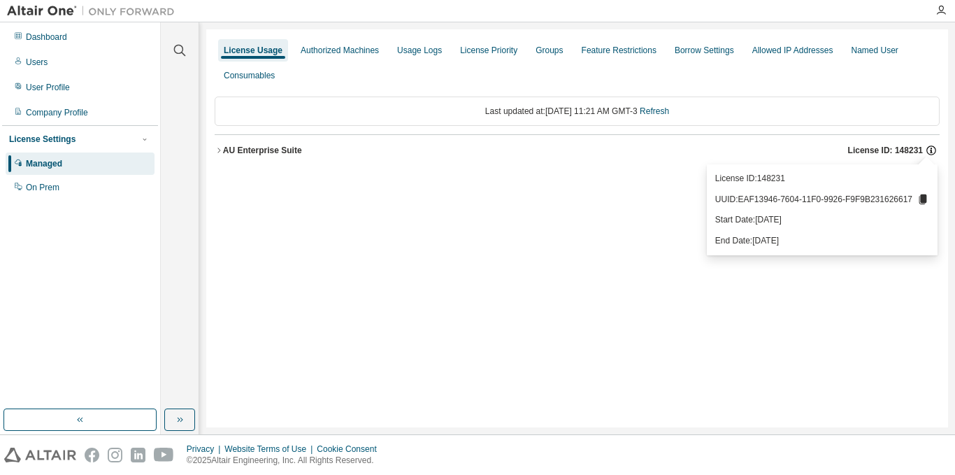
click at [929, 150] on icon "button" at bounding box center [931, 150] width 13 height 13
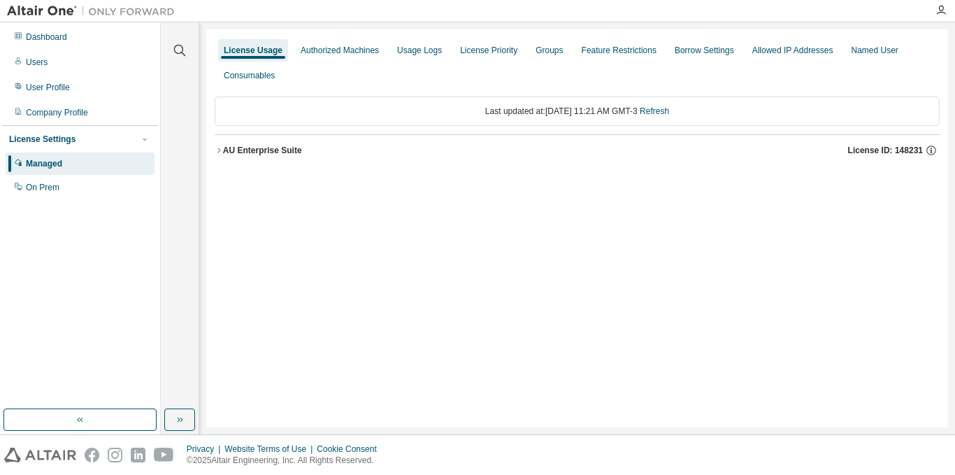
click at [254, 155] on div "AU Enterprise Suite" at bounding box center [262, 150] width 79 height 11
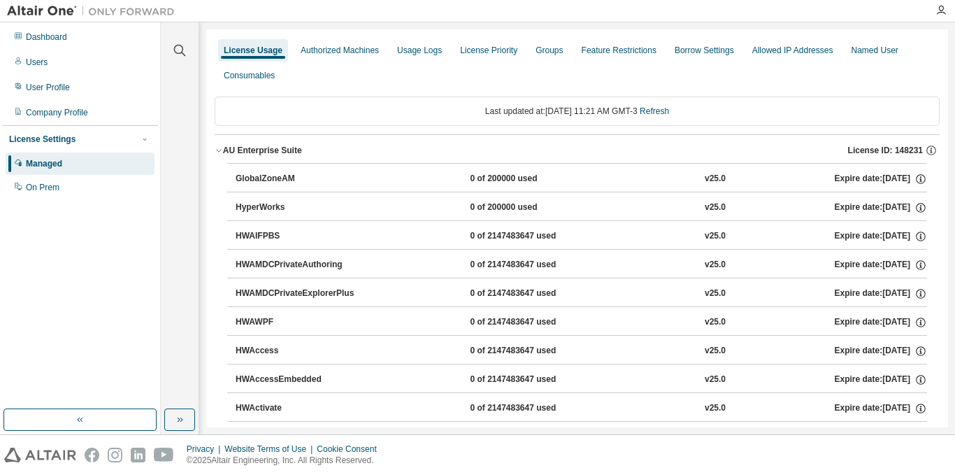
click at [254, 155] on div "AU Enterprise Suite" at bounding box center [262, 150] width 79 height 11
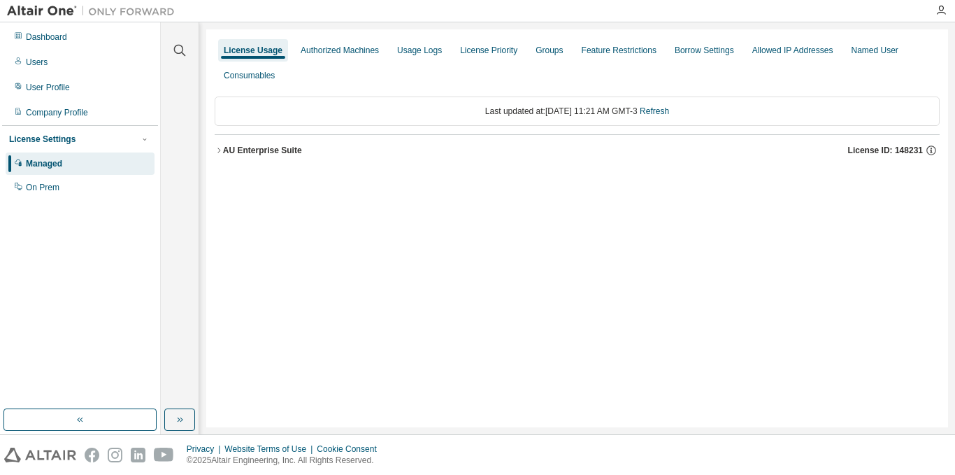
click at [254, 155] on div "AU Enterprise Suite" at bounding box center [262, 150] width 79 height 11
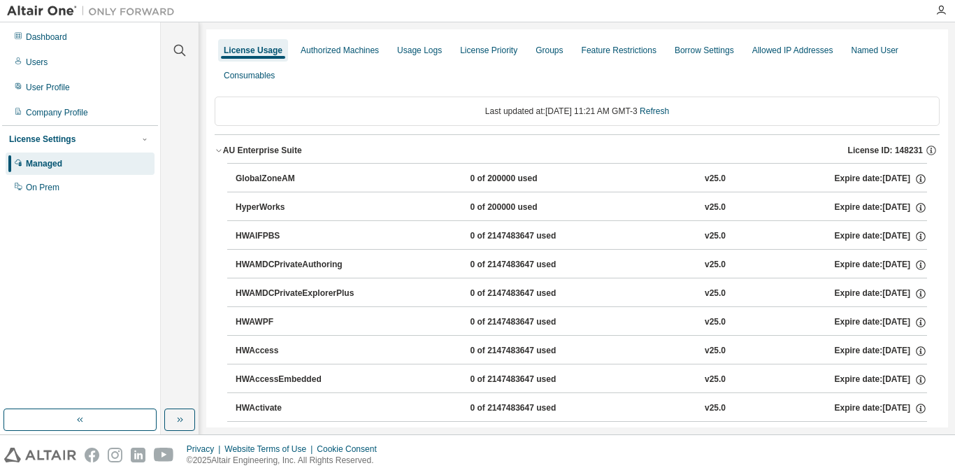
click at [254, 155] on div "AU Enterprise Suite" at bounding box center [262, 150] width 79 height 11
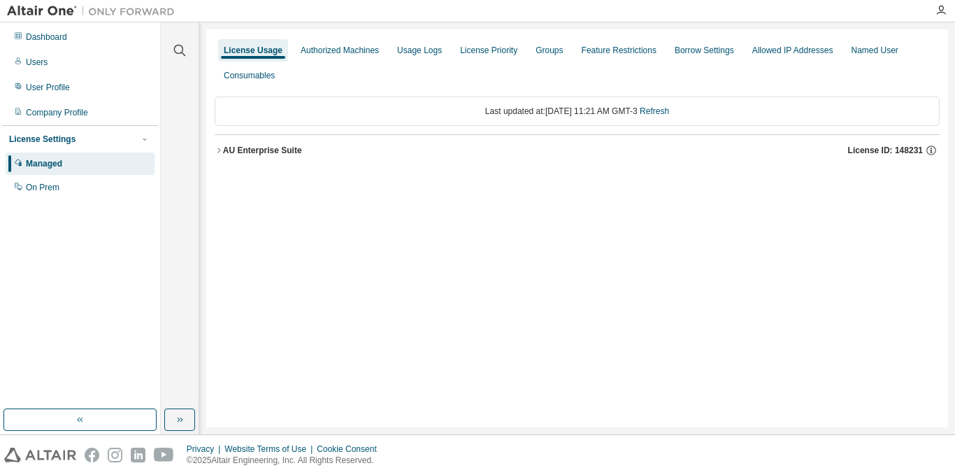
click at [254, 155] on div "AU Enterprise Suite" at bounding box center [262, 150] width 79 height 11
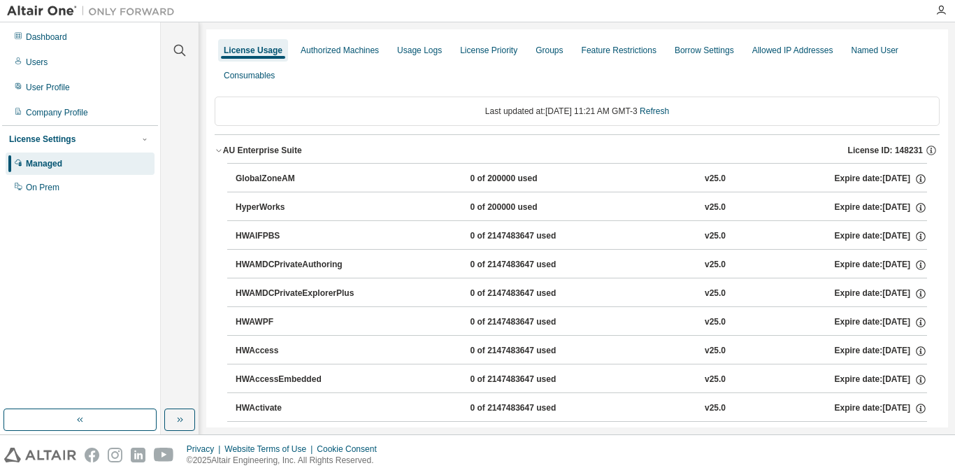
click at [254, 155] on div "AU Enterprise Suite" at bounding box center [262, 150] width 79 height 11
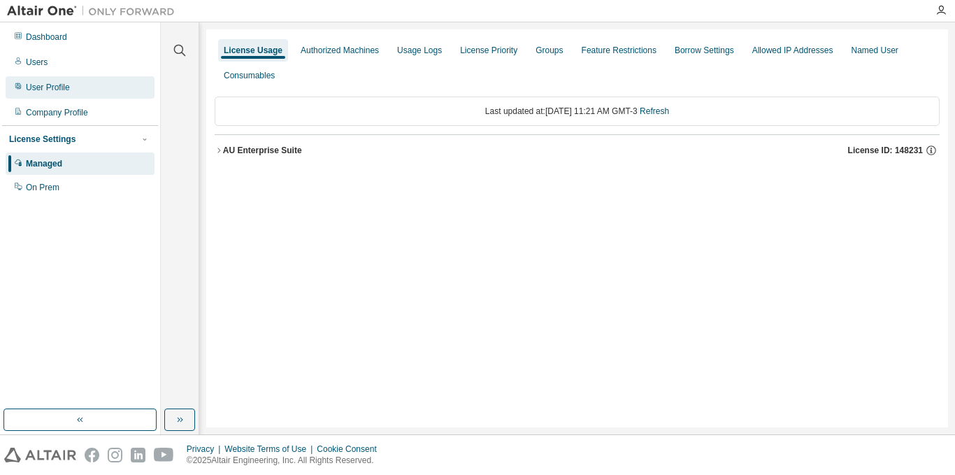
click at [60, 78] on div "User Profile" at bounding box center [80, 87] width 149 height 22
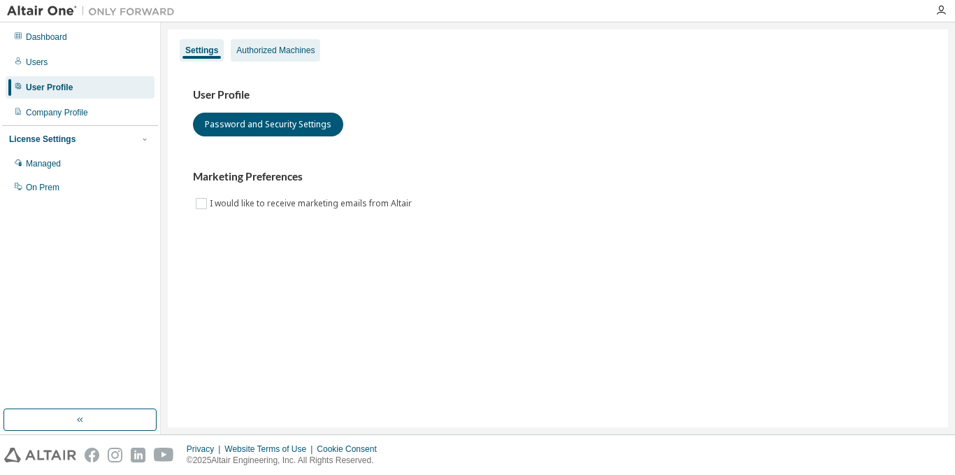
click at [280, 48] on div "Authorized Machines" at bounding box center [275, 50] width 78 height 11
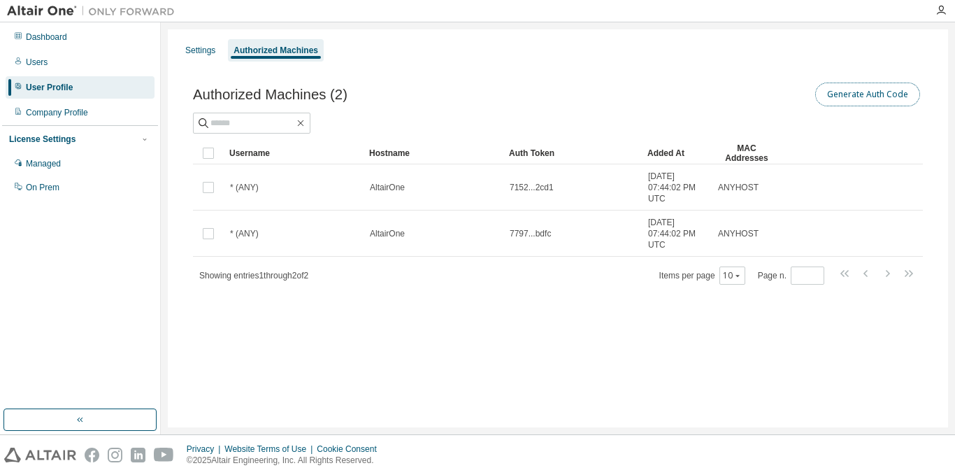
click at [830, 93] on button "Generate Auth Code" at bounding box center [867, 94] width 105 height 24
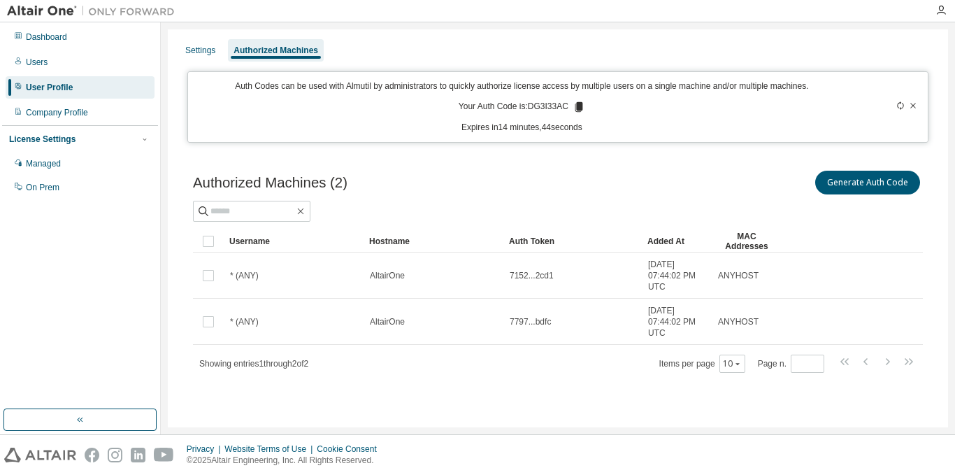
click at [914, 105] on icon at bounding box center [913, 105] width 6 height 5
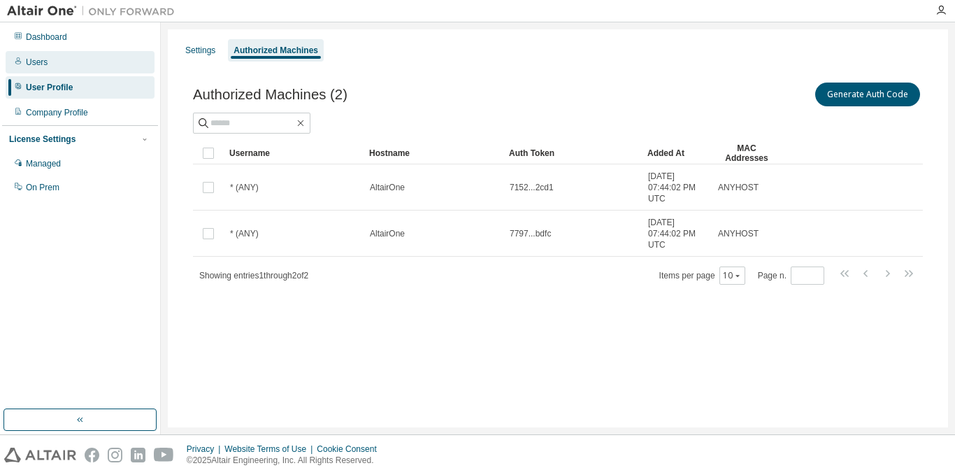
click at [80, 66] on div "Users" at bounding box center [80, 62] width 149 height 22
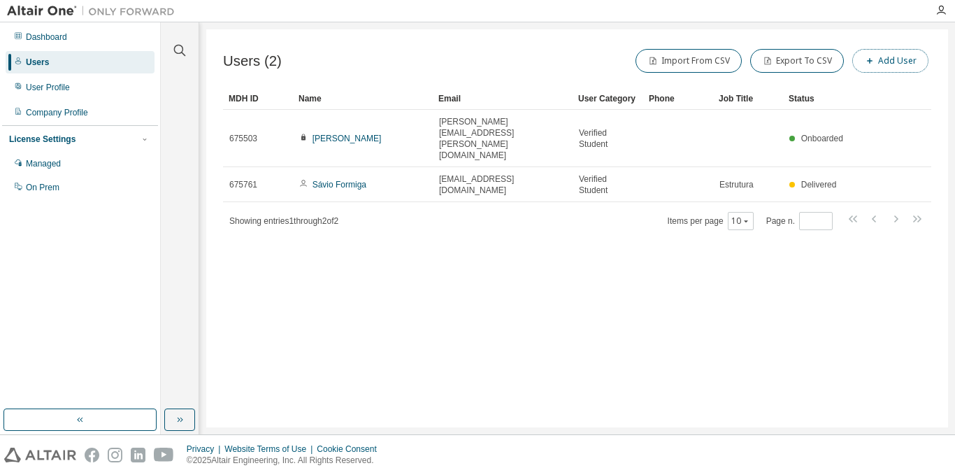
click at [888, 62] on button "Add User" at bounding box center [890, 61] width 76 height 24
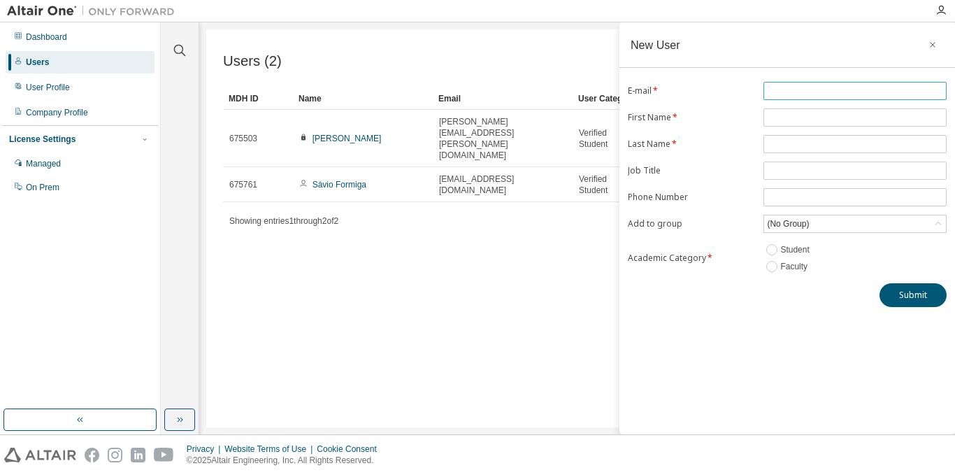
click at [813, 92] on input "text" at bounding box center [855, 90] width 176 height 11
paste input "**********"
type input "**********"
click at [799, 118] on input "text" at bounding box center [855, 117] width 176 height 11
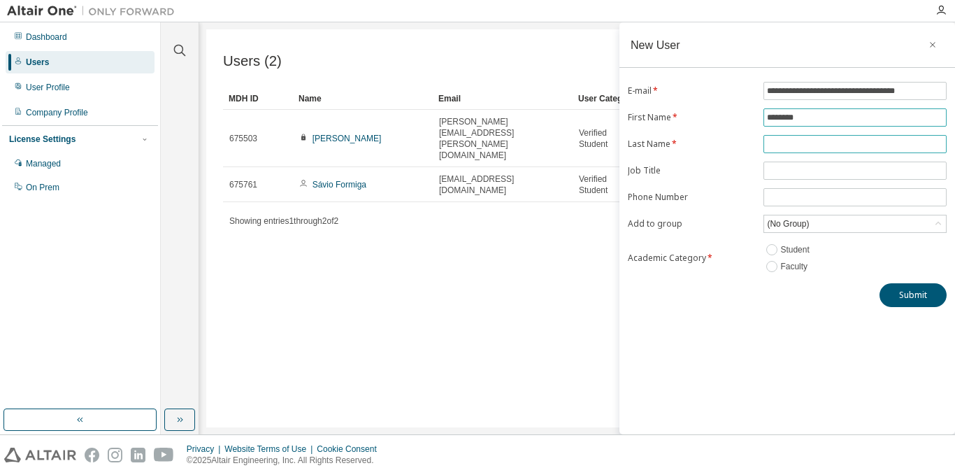
type input "********"
click at [802, 141] on input "text" at bounding box center [855, 143] width 176 height 11
type input "******"
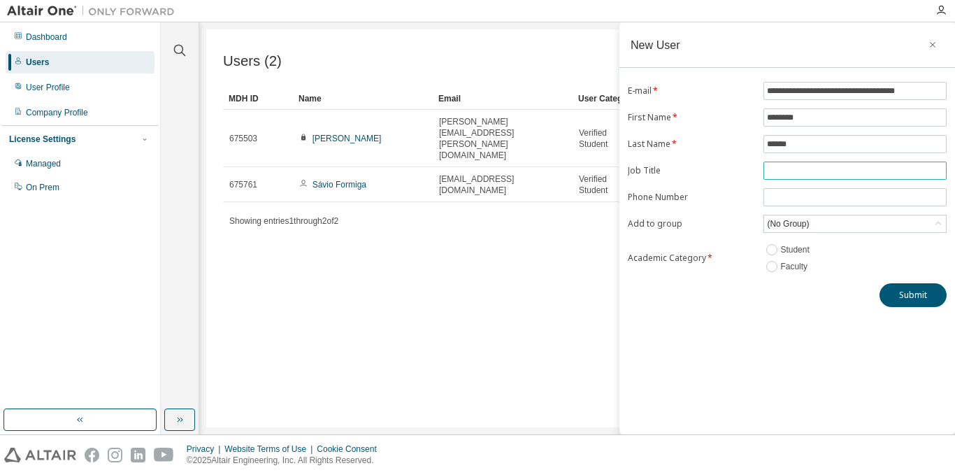
click at [804, 171] on input "text" at bounding box center [855, 170] width 176 height 11
type input "*********"
click at [910, 226] on div "(No Group)" at bounding box center [855, 223] width 182 height 17
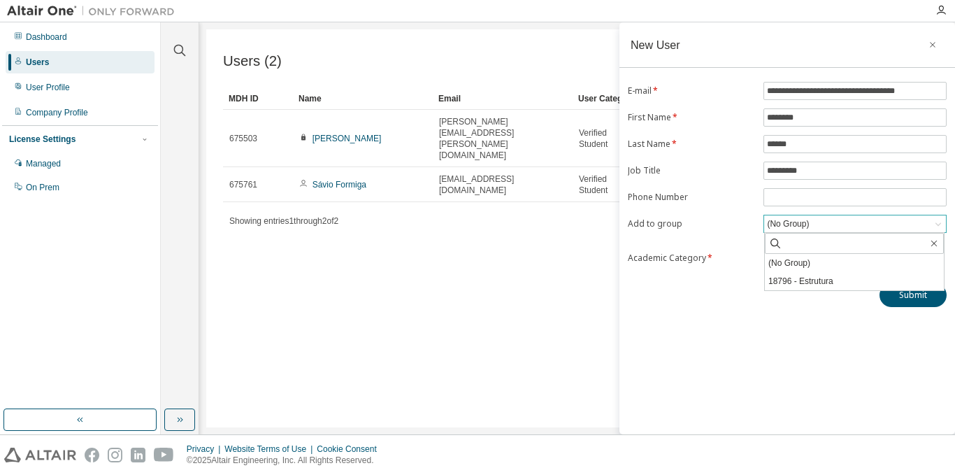
click at [910, 226] on div "(No Group)" at bounding box center [855, 223] width 182 height 17
click at [920, 296] on button "Submit" at bounding box center [912, 295] width 67 height 24
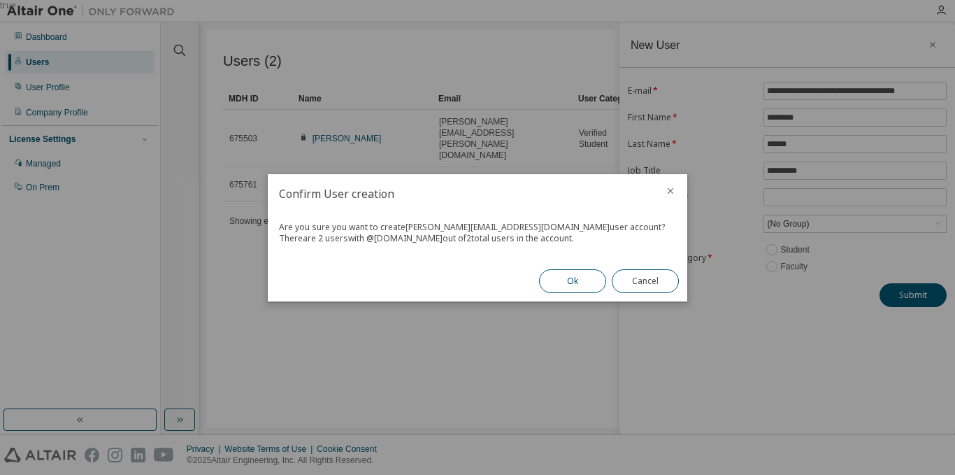
click at [563, 285] on button "Ok" at bounding box center [572, 281] width 67 height 24
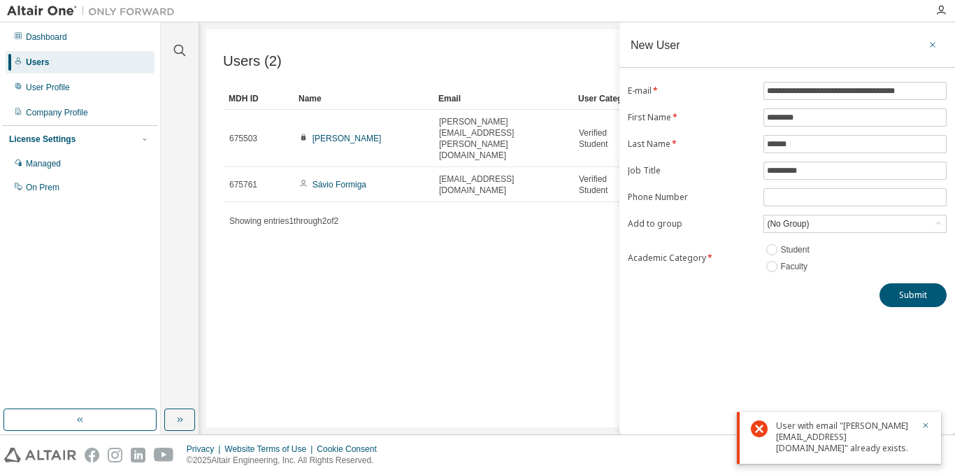
click at [933, 49] on icon "button" at bounding box center [933, 44] width 10 height 11
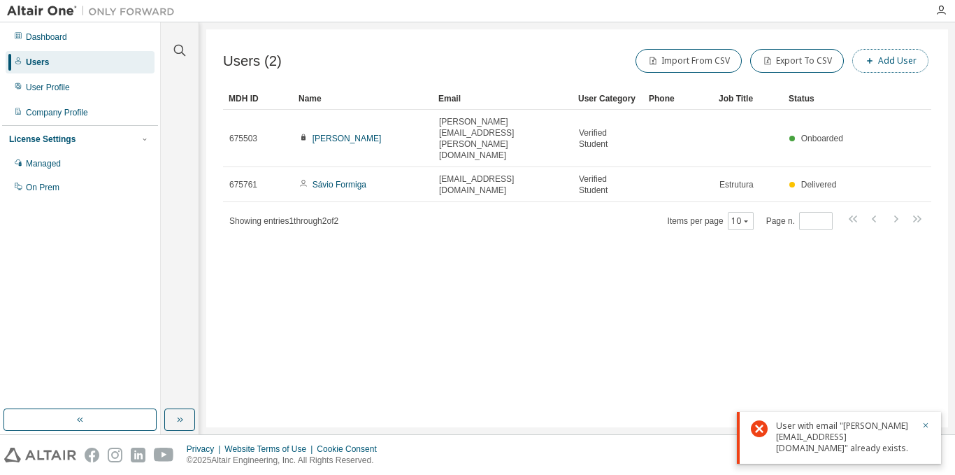
click at [909, 69] on button "Add User" at bounding box center [890, 61] width 76 height 24
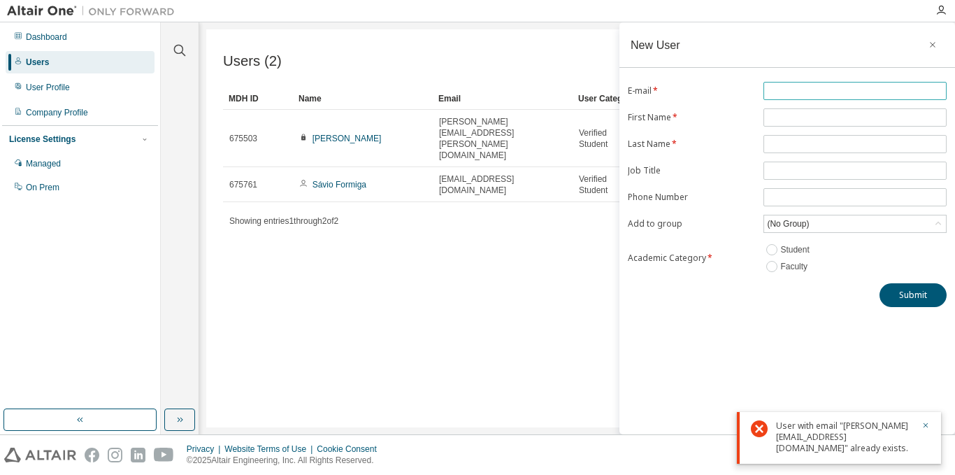
click at [866, 84] on span at bounding box center [854, 91] width 183 height 18
click at [865, 90] on input "text" at bounding box center [855, 90] width 176 height 11
paste input "**********"
type input "**********"
click at [832, 117] on input "text" at bounding box center [855, 117] width 176 height 11
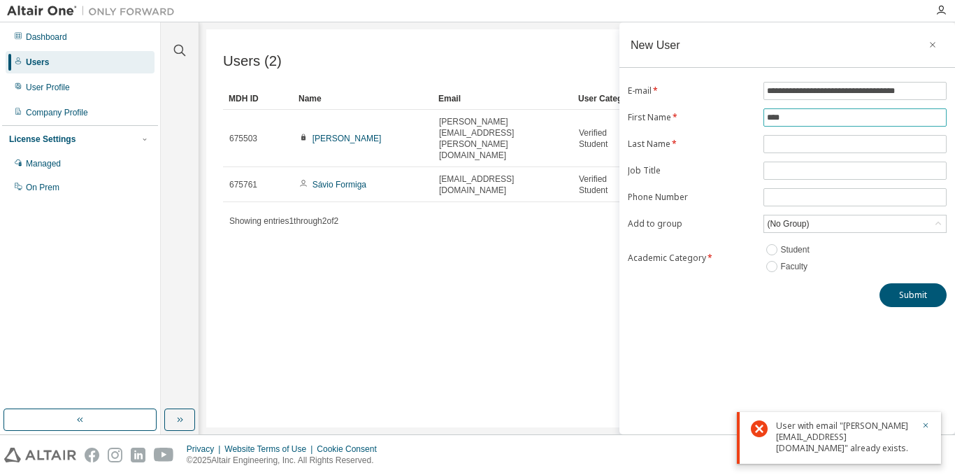
type input "********"
click at [830, 149] on input "text" at bounding box center [855, 143] width 176 height 11
type input "******"
click at [823, 172] on input "text" at bounding box center [855, 170] width 176 height 11
type input "*********"
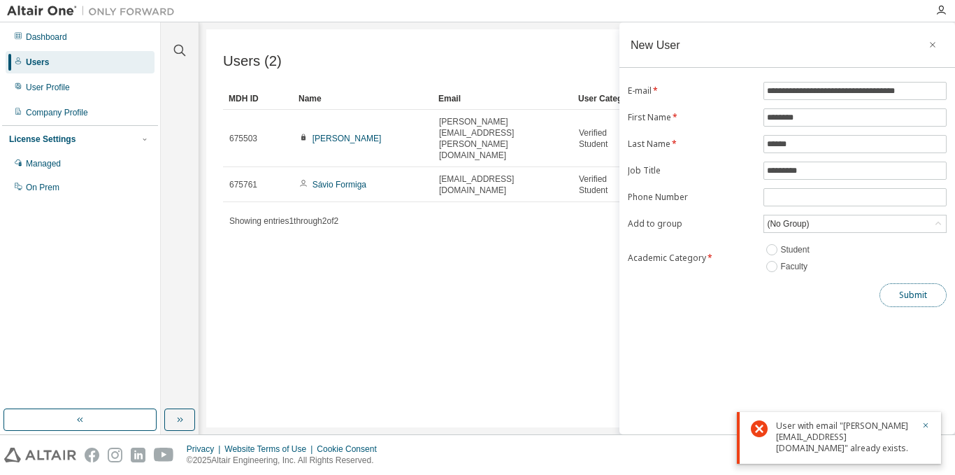
click at [909, 296] on button "Submit" at bounding box center [912, 295] width 67 height 24
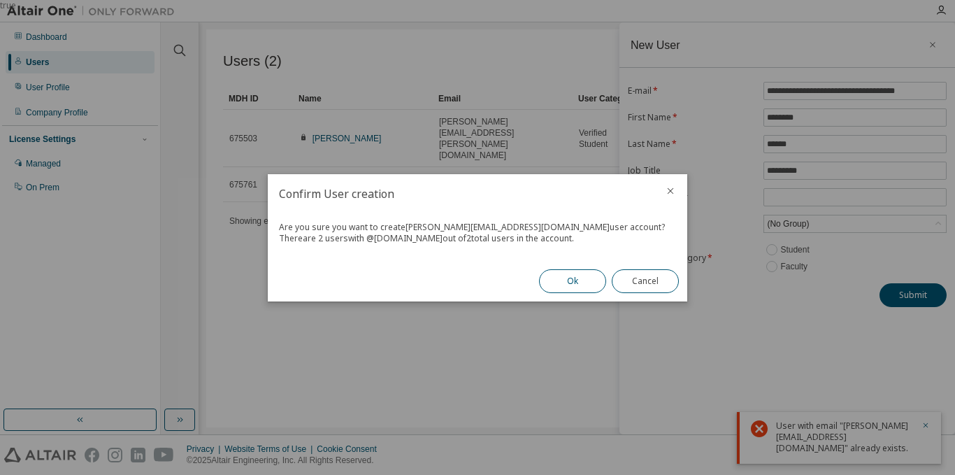
click at [572, 277] on button "Ok" at bounding box center [572, 281] width 67 height 24
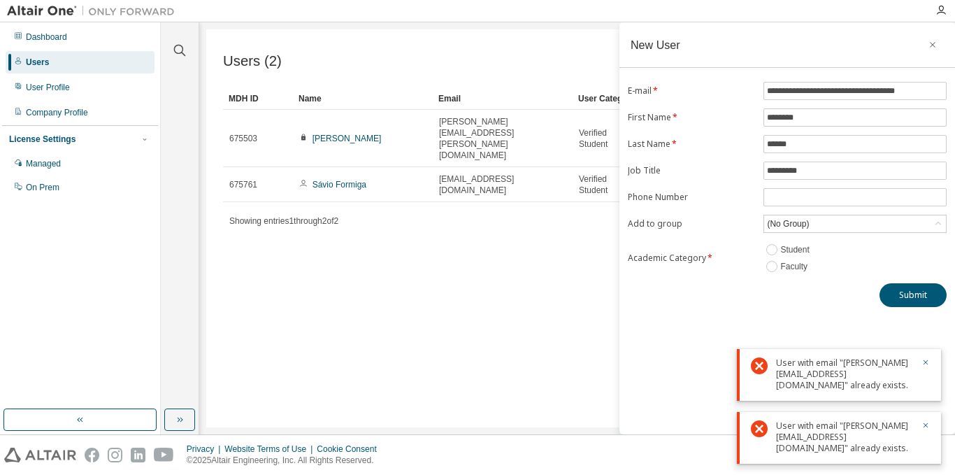
click at [809, 426] on div "User with email "[PERSON_NAME][EMAIL_ADDRESS][DOMAIN_NAME]" already exists." at bounding box center [844, 437] width 137 height 34
click at [928, 361] on icon "button" at bounding box center [925, 362] width 8 height 8
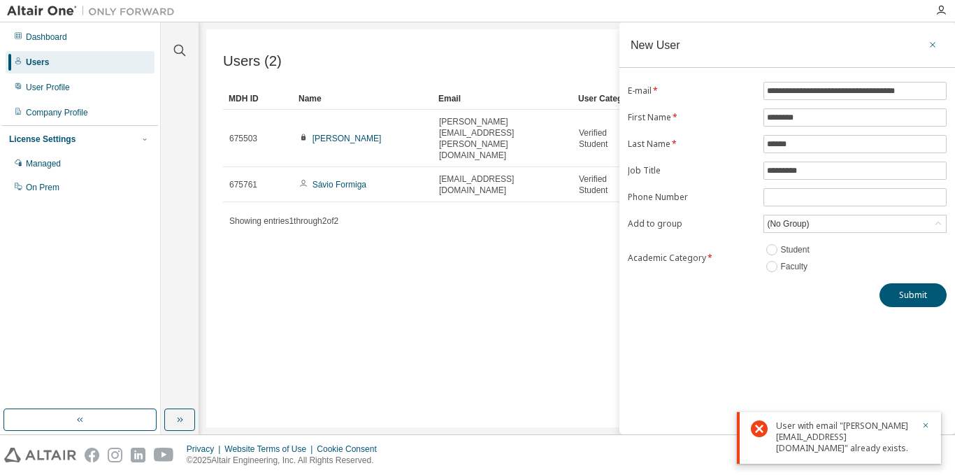
click at [935, 49] on icon "button" at bounding box center [933, 44] width 10 height 11
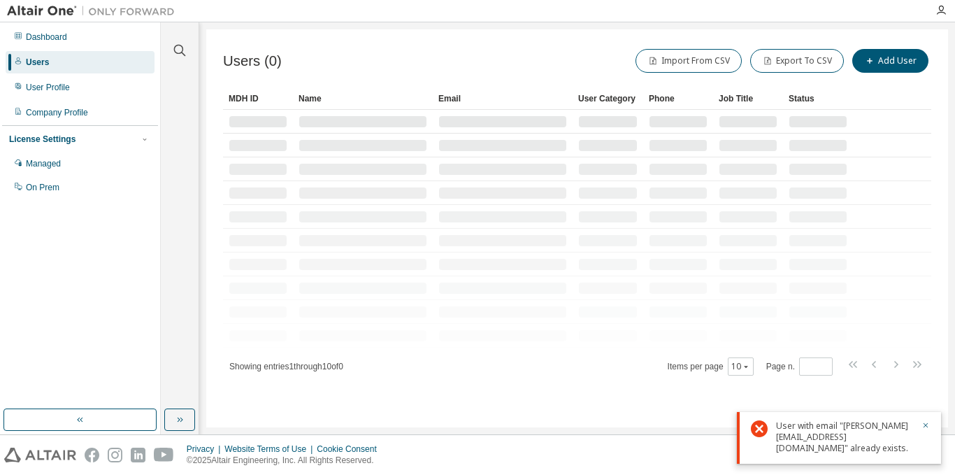
click at [810, 429] on div "User with email "[PERSON_NAME][EMAIL_ADDRESS][DOMAIN_NAME]" already exists." at bounding box center [844, 437] width 137 height 34
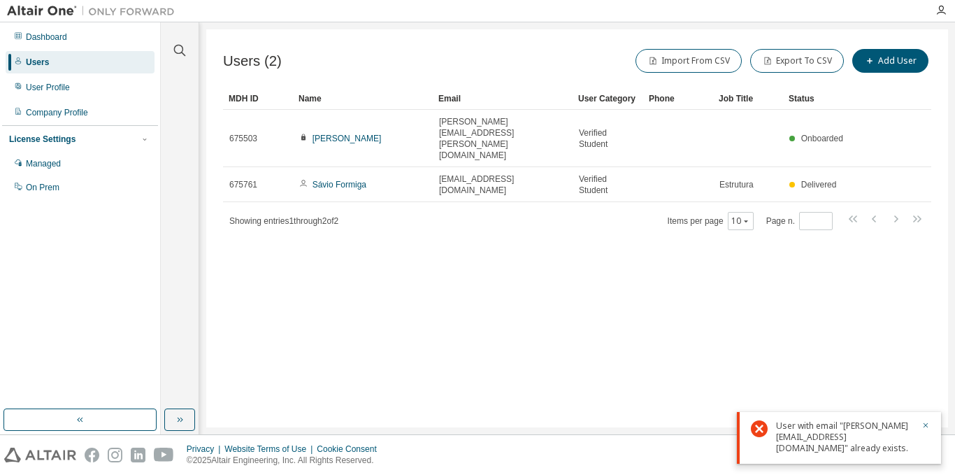
click at [840, 444] on div "User with email "[PERSON_NAME][EMAIL_ADDRESS][DOMAIN_NAME]" already exists." at bounding box center [844, 437] width 137 height 34
click at [928, 428] on icon "button" at bounding box center [925, 425] width 8 height 8
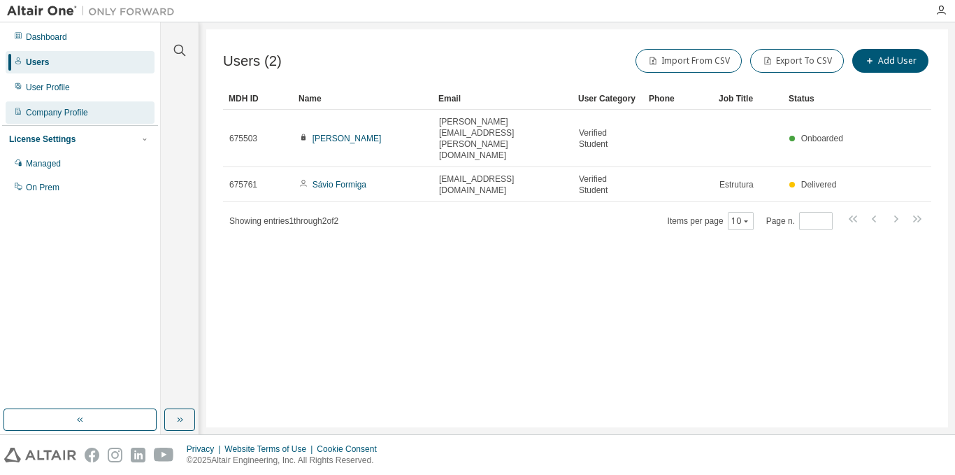
click at [75, 114] on div "Company Profile" at bounding box center [57, 112] width 62 height 11
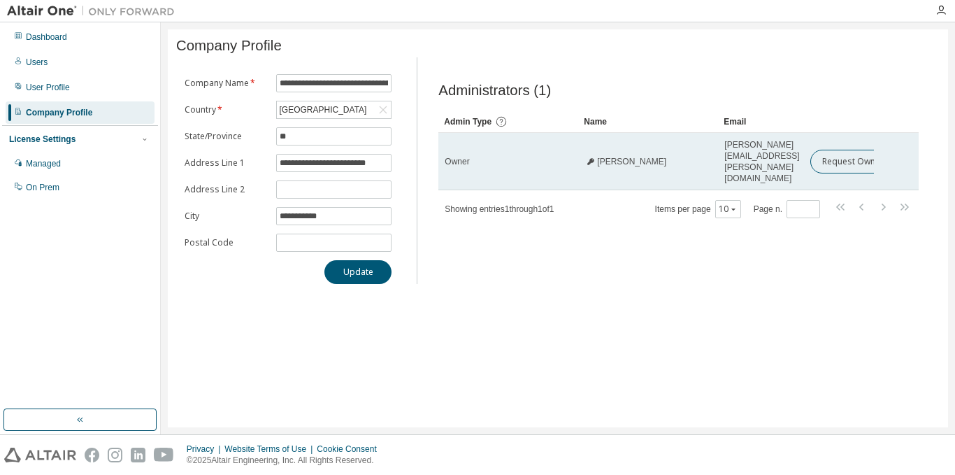
click at [590, 158] on icon at bounding box center [591, 161] width 7 height 7
click at [840, 159] on button "Request Owner Change" at bounding box center [869, 162] width 118 height 24
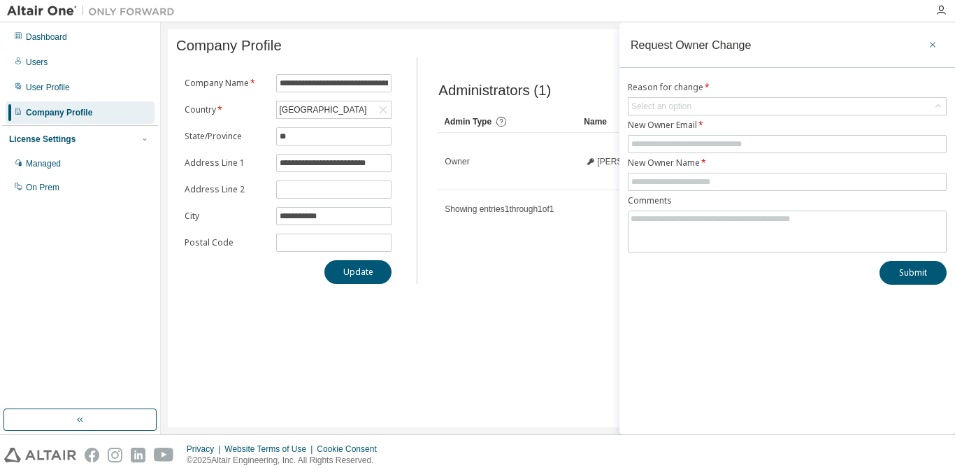
click at [932, 52] on button "button" at bounding box center [932, 45] width 22 height 22
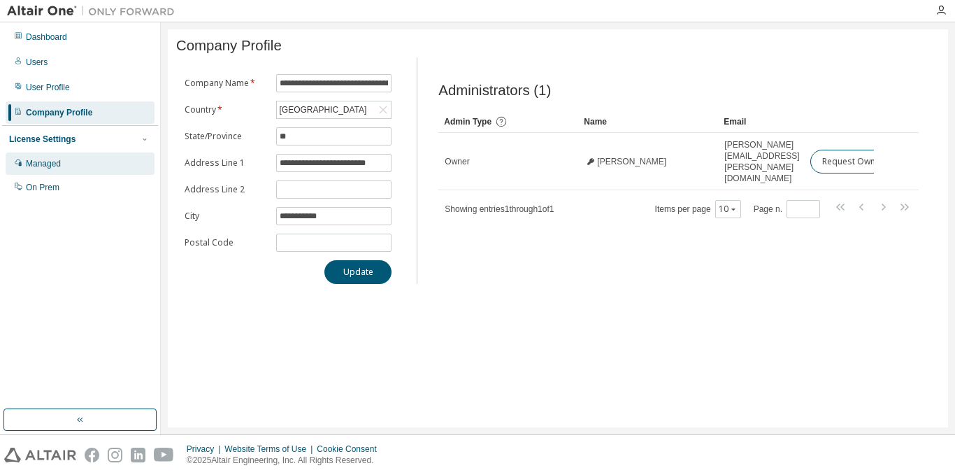
click at [71, 170] on div "Managed" at bounding box center [80, 163] width 149 height 22
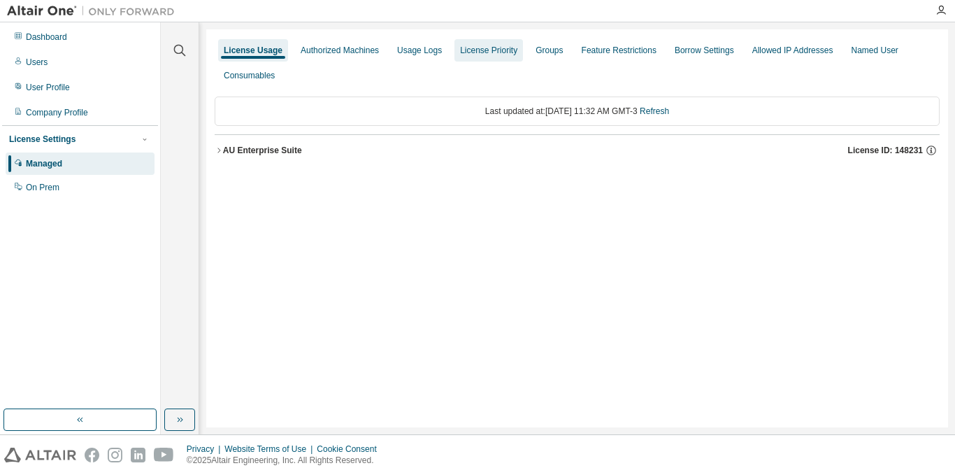
click at [500, 53] on div "License Priority" at bounding box center [488, 50] width 57 height 11
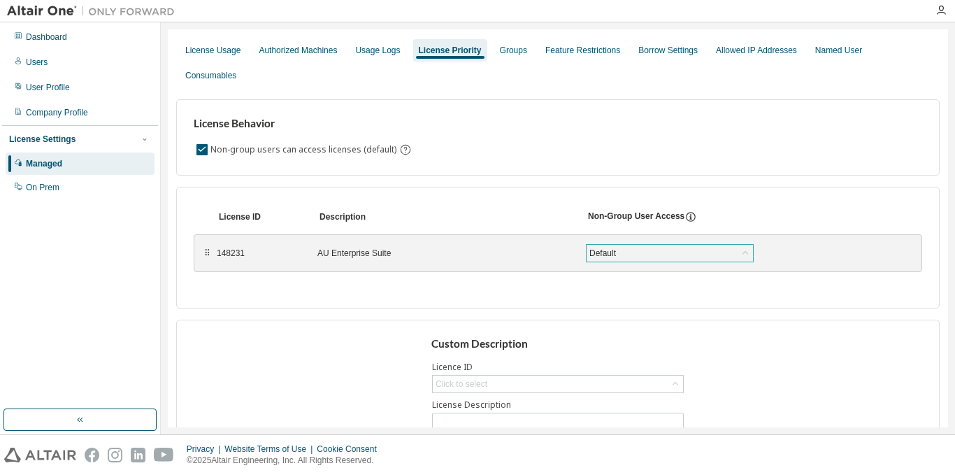
click at [688, 245] on div "Default" at bounding box center [669, 253] width 166 height 17
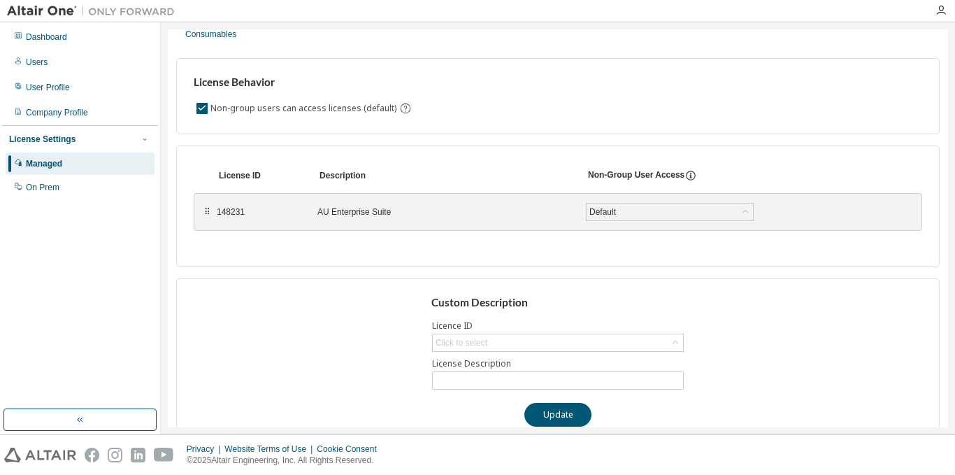
click at [805, 321] on div "Custom Description Licence ID Click to select License Description Update" at bounding box center [557, 361] width 763 height 166
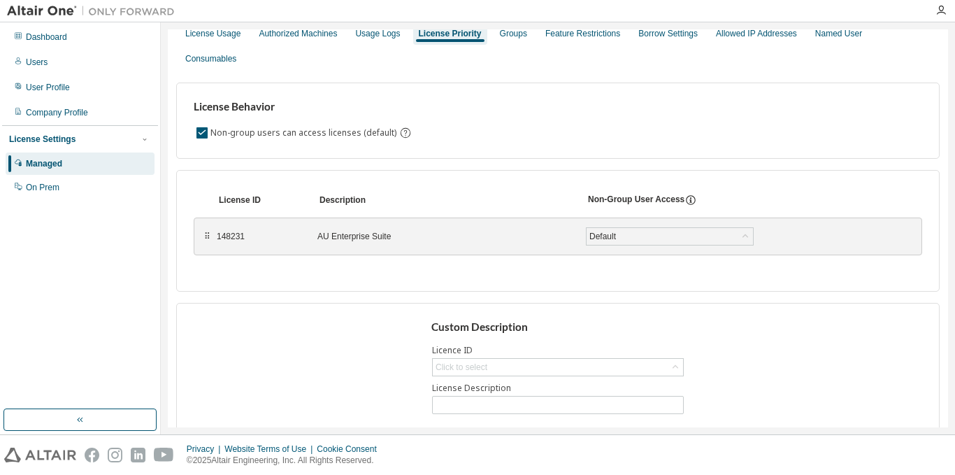
scroll to position [0, 0]
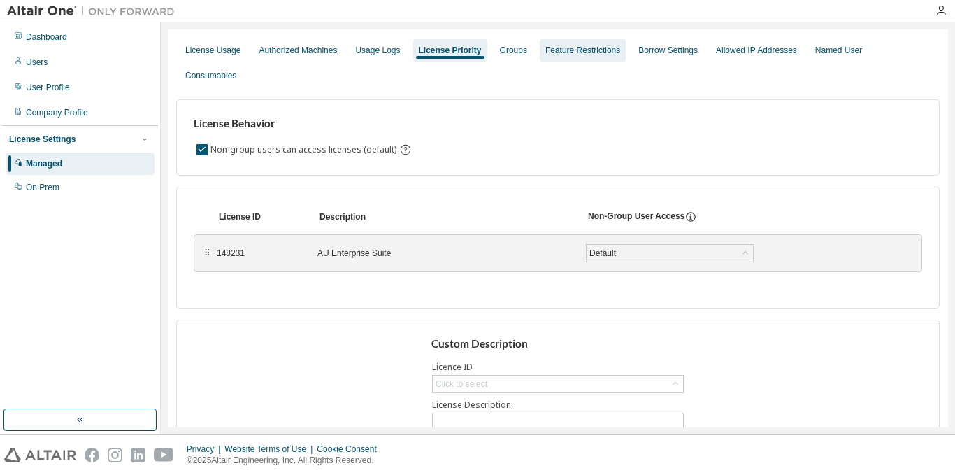
click at [570, 45] on div "Feature Restrictions" at bounding box center [582, 50] width 75 height 11
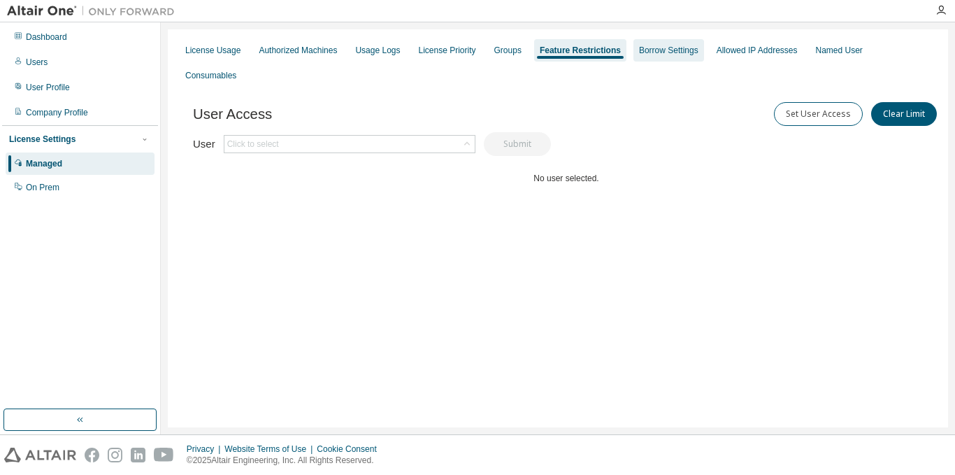
click at [659, 47] on div "Borrow Settings" at bounding box center [668, 50] width 59 height 11
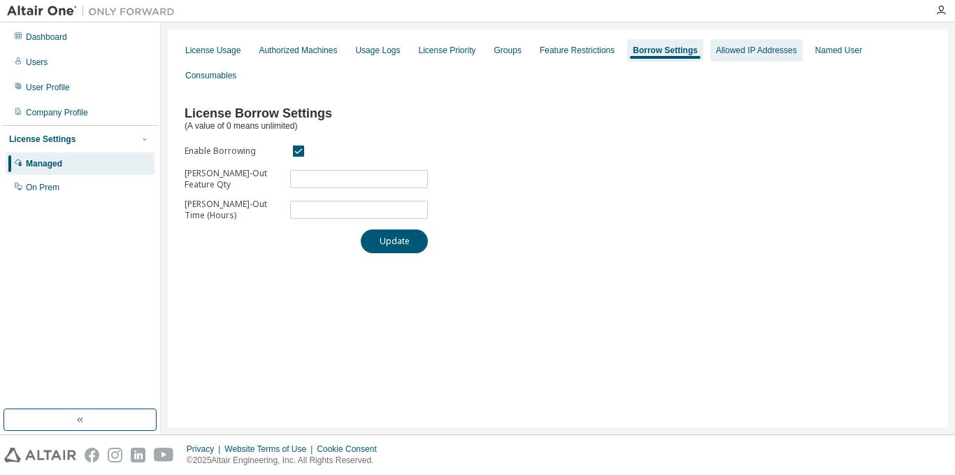
click at [758, 52] on div "Allowed IP Addresses" at bounding box center [756, 50] width 81 height 11
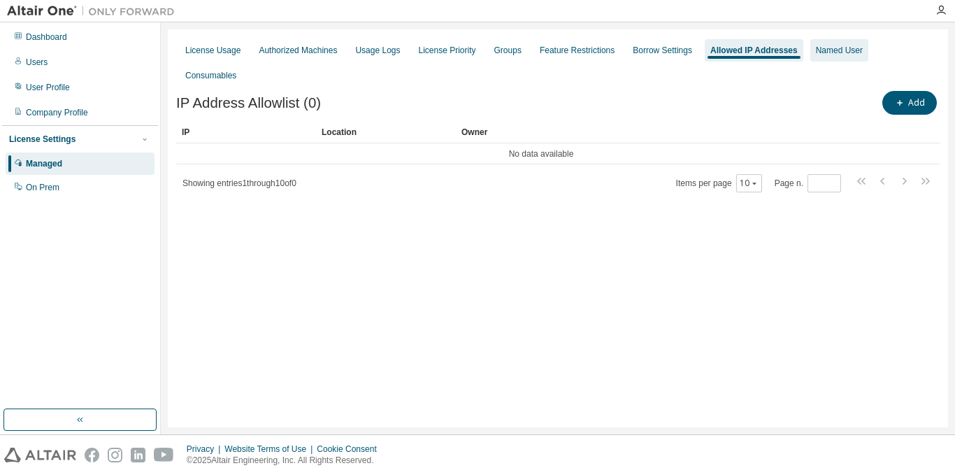
click at [823, 52] on div "Named User" at bounding box center [839, 50] width 47 height 11
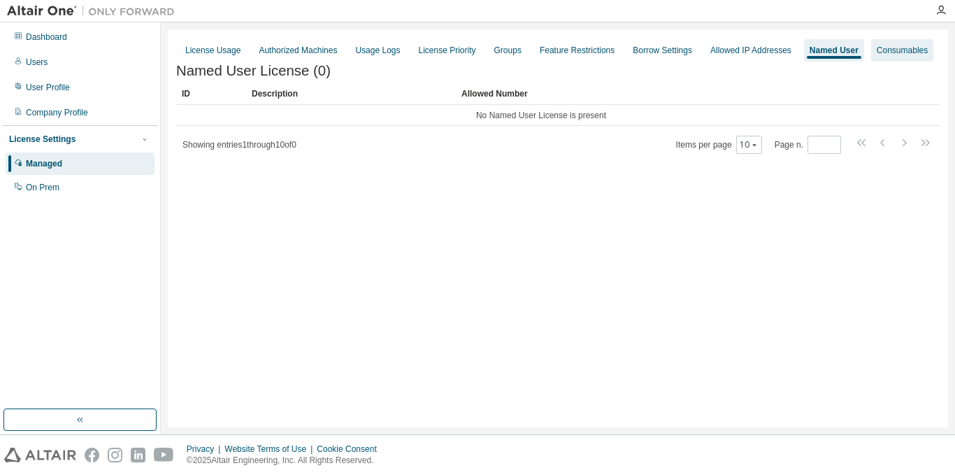
click at [877, 50] on div "Consumables" at bounding box center [902, 50] width 51 height 11
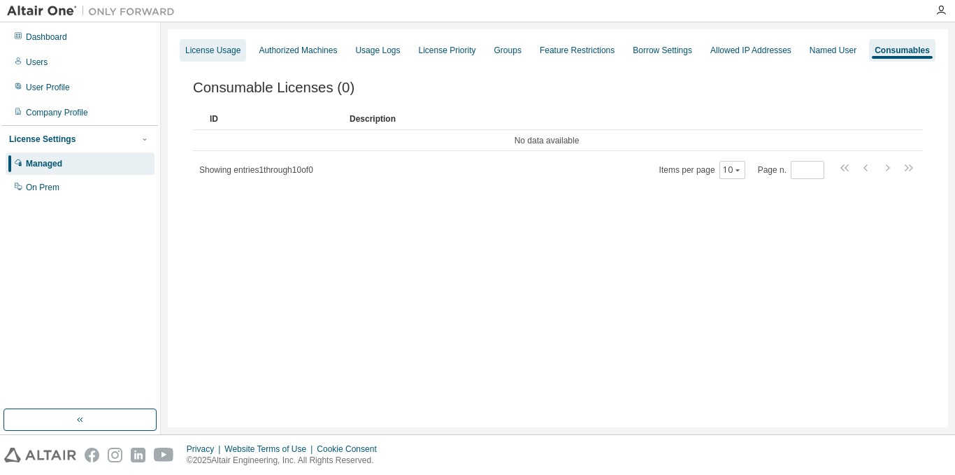
click at [200, 50] on div "License Usage" at bounding box center [212, 50] width 55 height 11
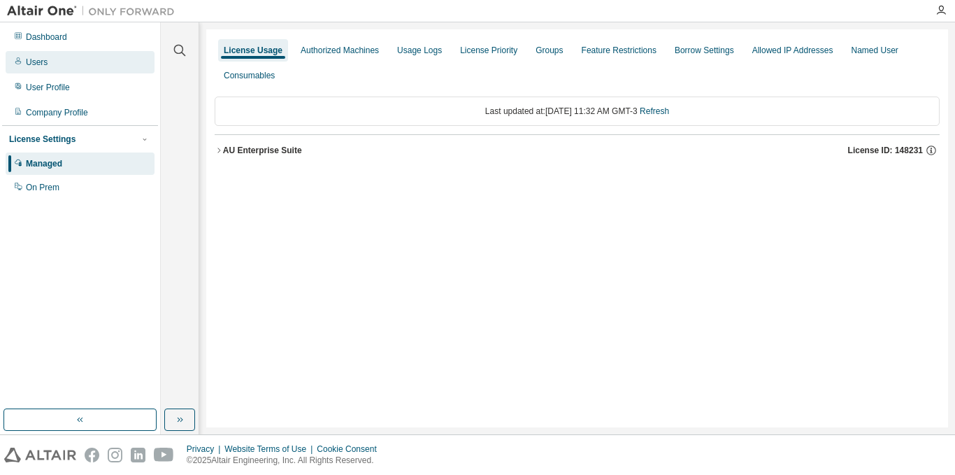
click at [87, 55] on div "Users" at bounding box center [80, 62] width 149 height 22
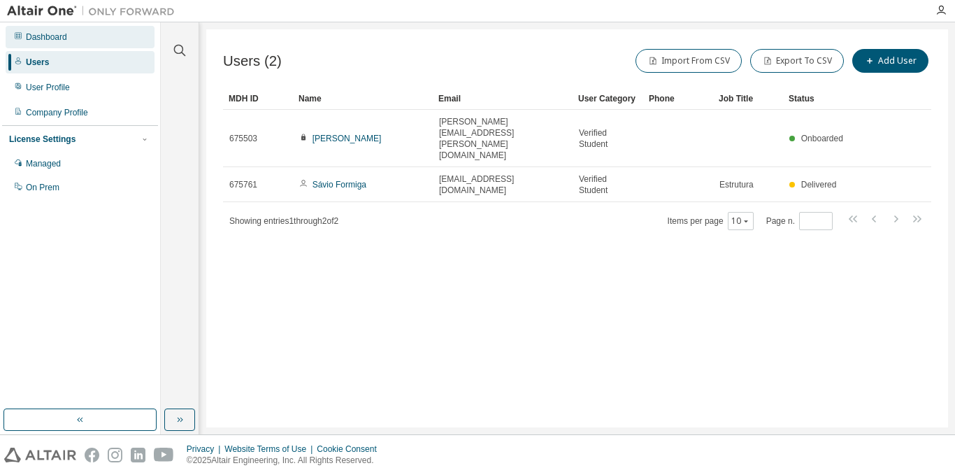
click at [84, 38] on div "Dashboard" at bounding box center [80, 37] width 149 height 22
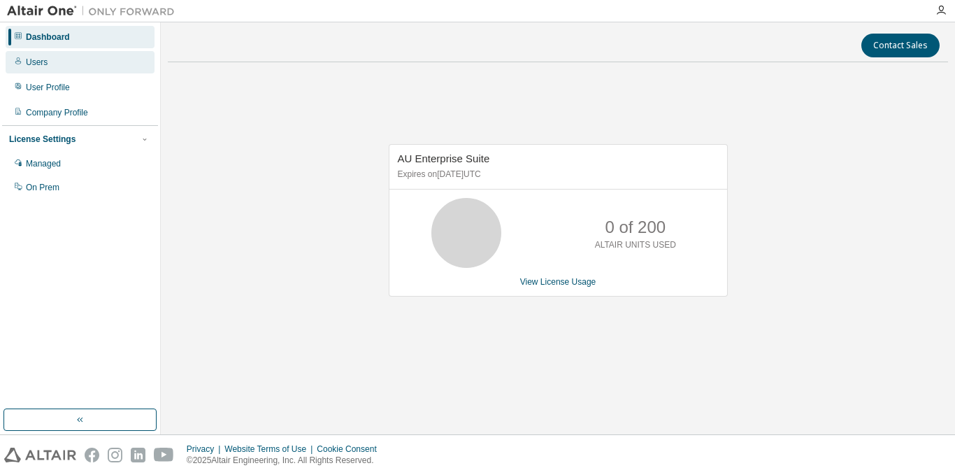
click at [64, 52] on div "Users" at bounding box center [80, 62] width 149 height 22
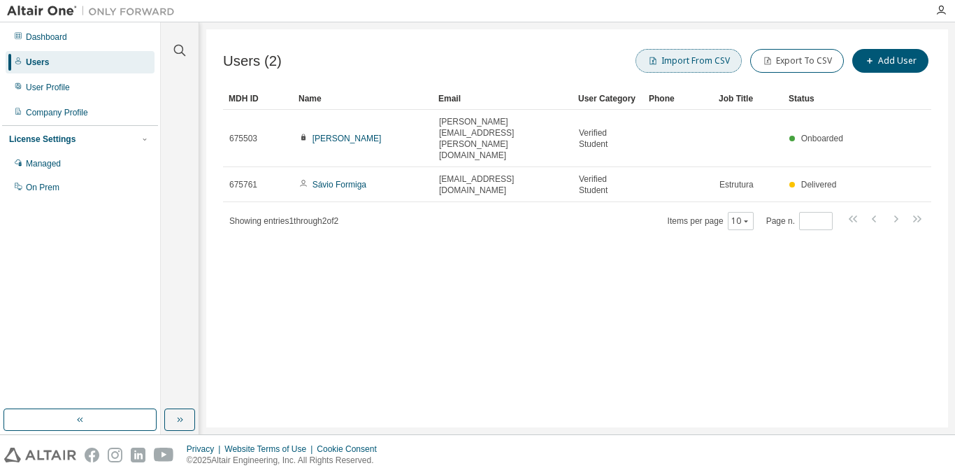
click at [717, 56] on button "Import From CSV" at bounding box center [688, 61] width 106 height 24
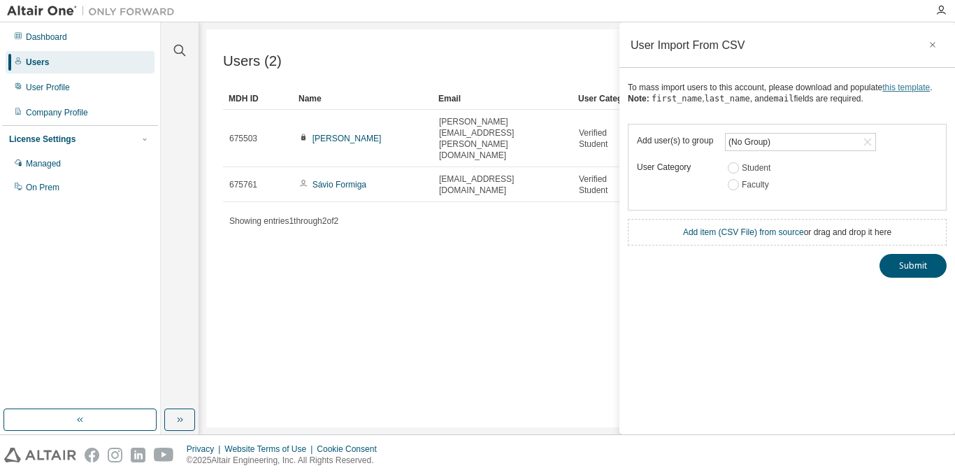
click at [903, 91] on link "this template" at bounding box center [906, 87] width 48 height 10
